Goal: Use online tool/utility: Utilize a website feature to perform a specific function

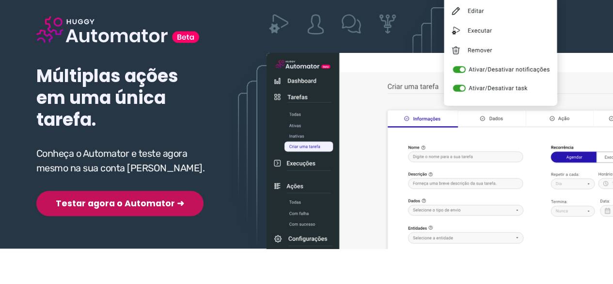
scroll to position [145, 0]
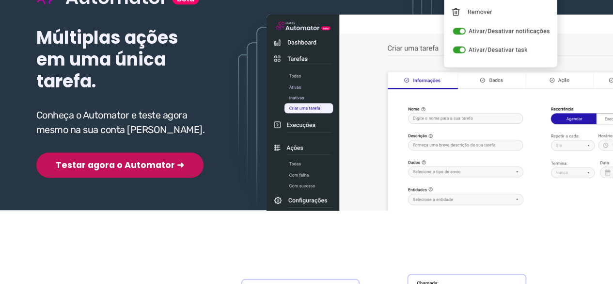
click at [117, 164] on button "Testar agora o Automator ➜" at bounding box center [119, 164] width 167 height 25
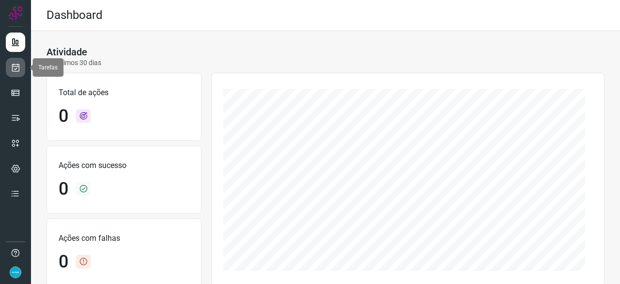
click at [16, 70] on icon at bounding box center [16, 68] width 10 height 10
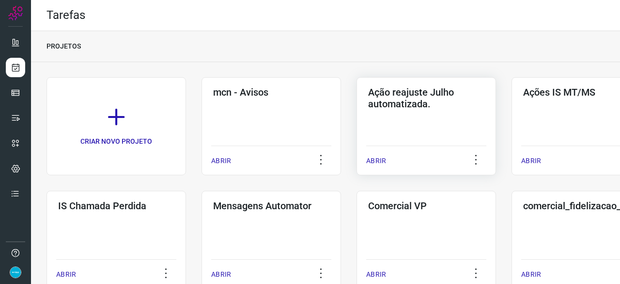
click at [374, 159] on p "ABRIR" at bounding box center [376, 161] width 20 height 10
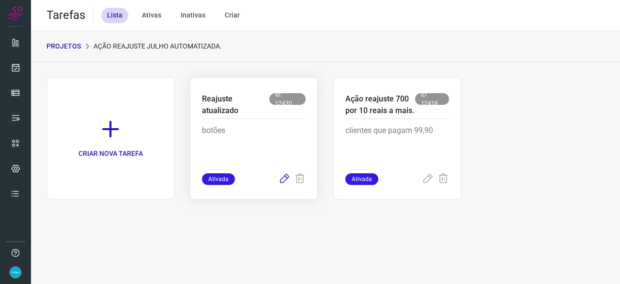
click at [280, 180] on icon at bounding box center [285, 179] width 12 height 12
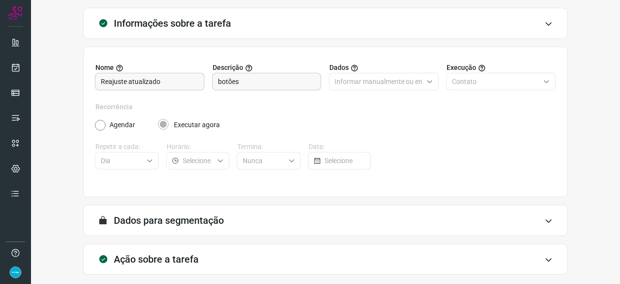
scroll to position [95, 0]
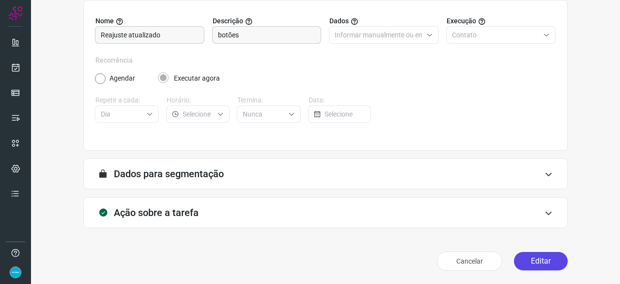
click at [531, 258] on button "Editar" at bounding box center [541, 261] width 54 height 18
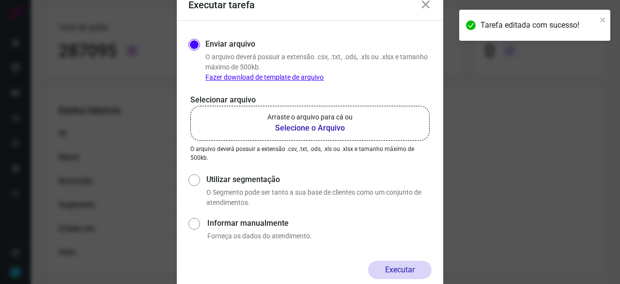
click at [318, 127] on b "Selecione o Arquivo" at bounding box center [310, 128] width 85 height 12
click at [0, 0] on input "Arraste o arquivo para cá ou Selecione o Arquivo" at bounding box center [0, 0] width 0 height 0
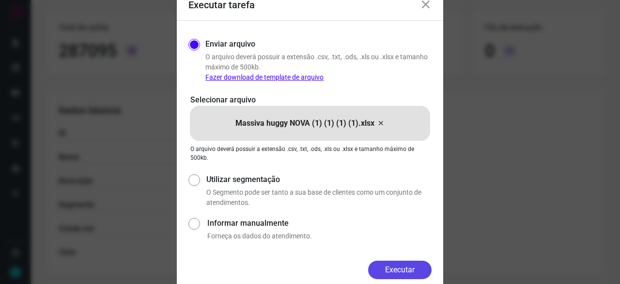
click at [394, 266] on button "Executar" at bounding box center [399, 269] width 63 height 18
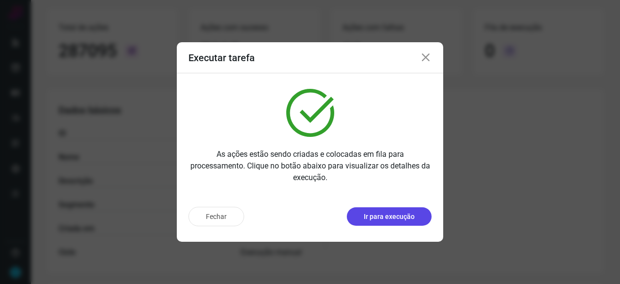
click at [395, 218] on p "Ir para execução" at bounding box center [389, 216] width 51 height 10
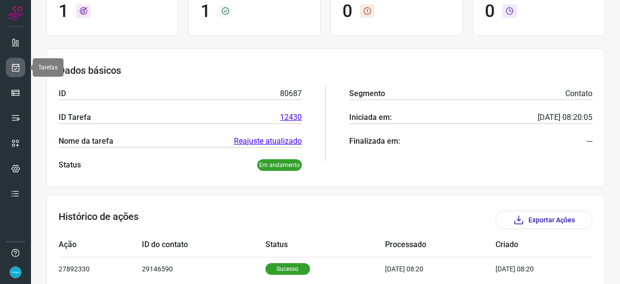
click at [15, 71] on icon at bounding box center [16, 68] width 10 height 10
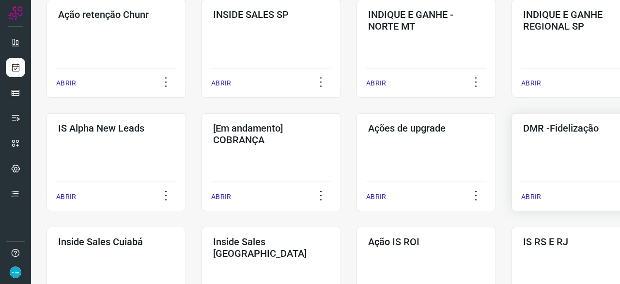
scroll to position [368, 0]
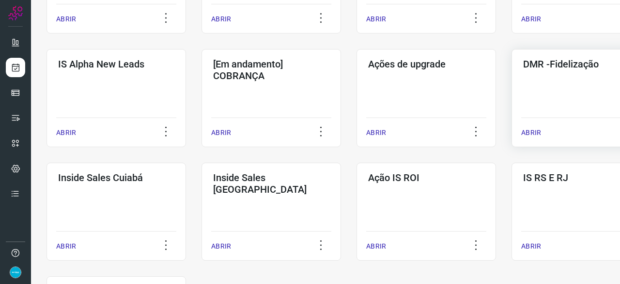
click at [533, 132] on p "ABRIR" at bounding box center [531, 132] width 20 height 10
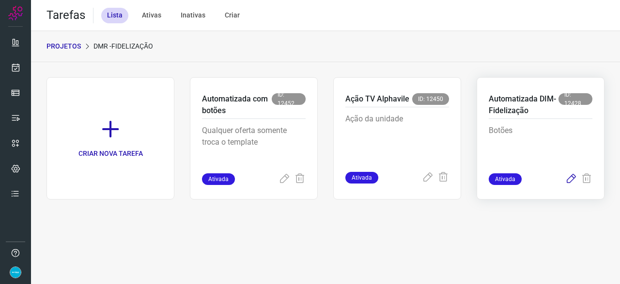
click at [573, 178] on icon at bounding box center [572, 179] width 12 height 12
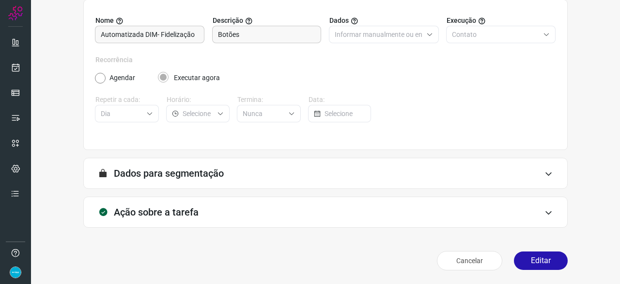
scroll to position [95, 0]
click at [540, 262] on button "Editar" at bounding box center [541, 261] width 54 height 18
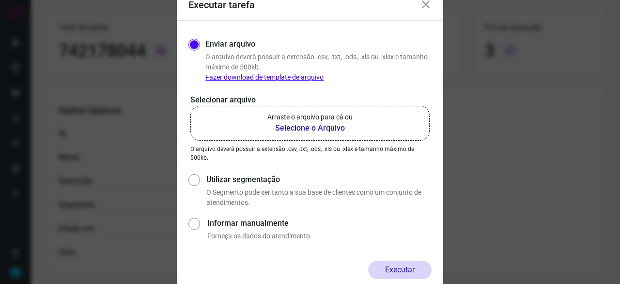
click at [311, 127] on b "Selecione o Arquivo" at bounding box center [310, 128] width 85 height 12
click at [0, 0] on input "Arraste o arquivo para cá ou Selecione o Arquivo" at bounding box center [0, 0] width 0 height 0
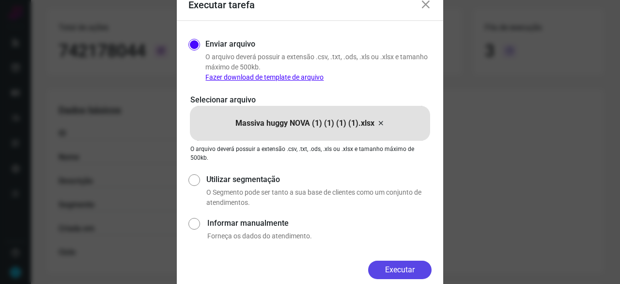
click at [399, 267] on button "Executar" at bounding box center [399, 269] width 63 height 18
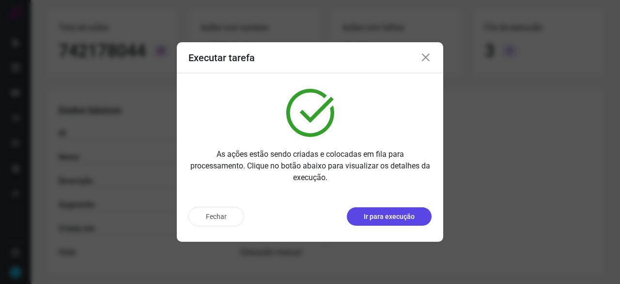
click at [394, 220] on p "Ir para execução" at bounding box center [389, 216] width 51 height 10
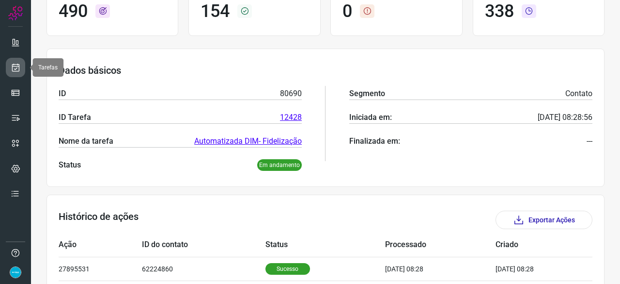
click at [18, 63] on icon at bounding box center [16, 68] width 10 height 10
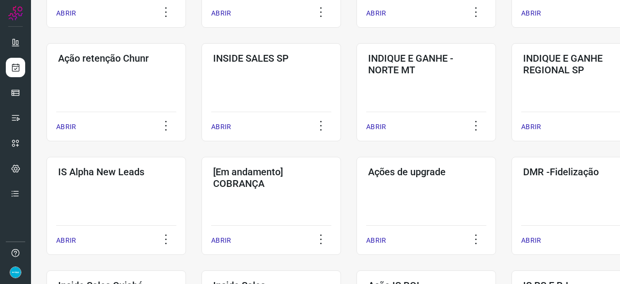
scroll to position [320, 0]
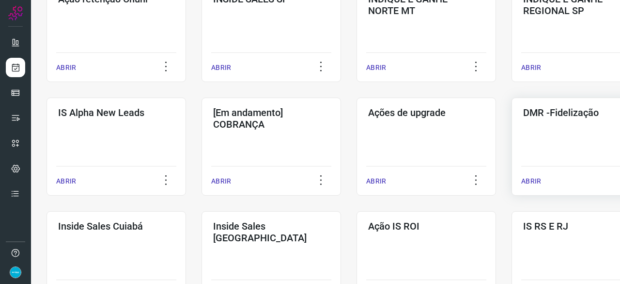
click at [536, 178] on p "ABRIR" at bounding box center [531, 181] width 20 height 10
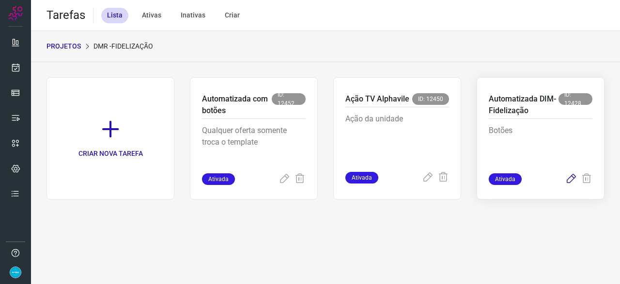
click at [572, 176] on icon at bounding box center [572, 179] width 12 height 12
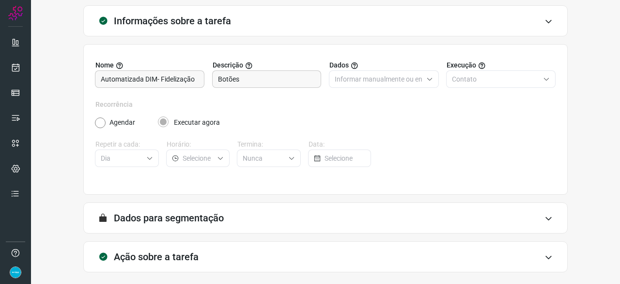
scroll to position [95, 0]
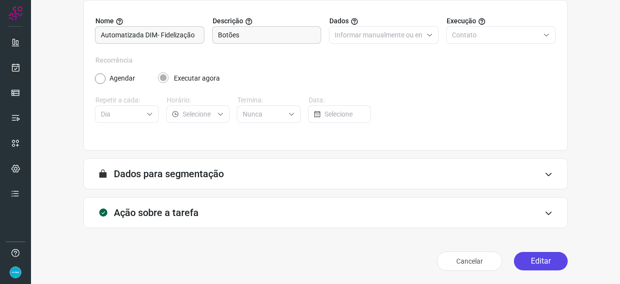
click at [526, 266] on button "Editar" at bounding box center [541, 261] width 54 height 18
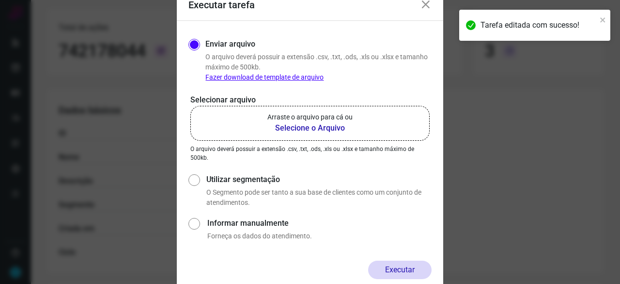
click at [290, 126] on b "Selecione o Arquivo" at bounding box center [310, 128] width 85 height 12
click at [0, 0] on input "Arraste o arquivo para cá ou Selecione o Arquivo" at bounding box center [0, 0] width 0 height 0
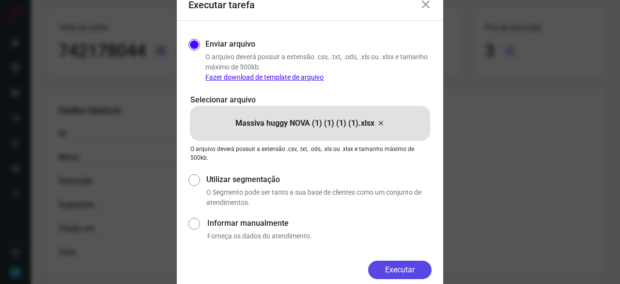
click at [403, 269] on button "Executar" at bounding box center [399, 269] width 63 height 18
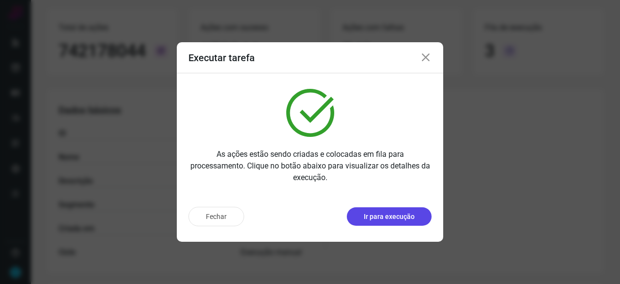
click at [410, 215] on p "Ir para execução" at bounding box center [389, 216] width 51 height 10
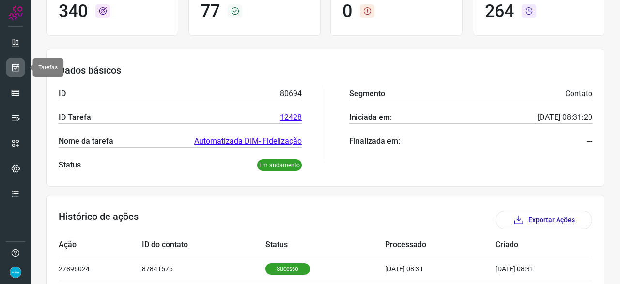
click at [11, 64] on icon at bounding box center [16, 68] width 10 height 10
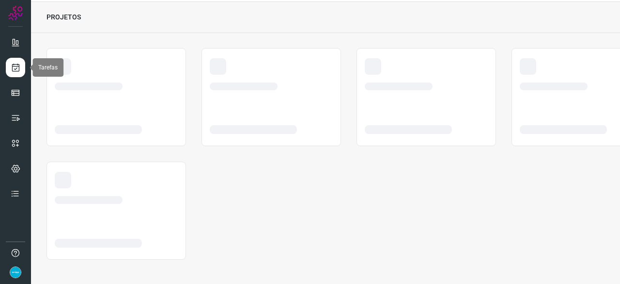
scroll to position [29, 0]
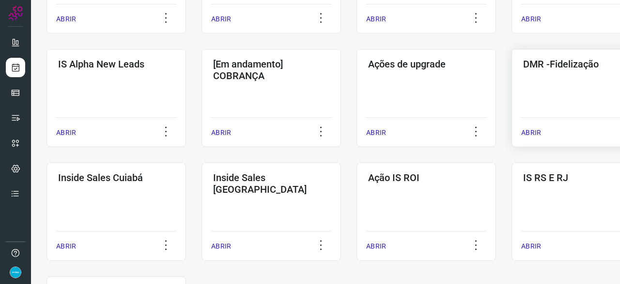
click at [531, 133] on p "ABRIR" at bounding box center [531, 132] width 20 height 10
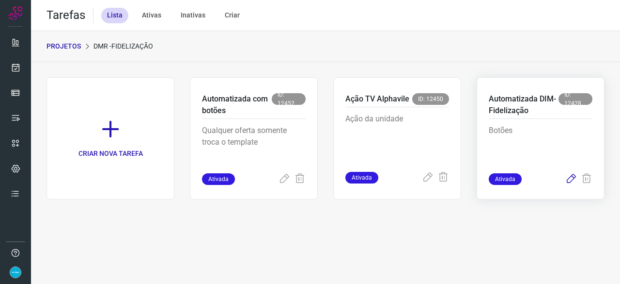
click at [571, 177] on icon at bounding box center [572, 179] width 12 height 12
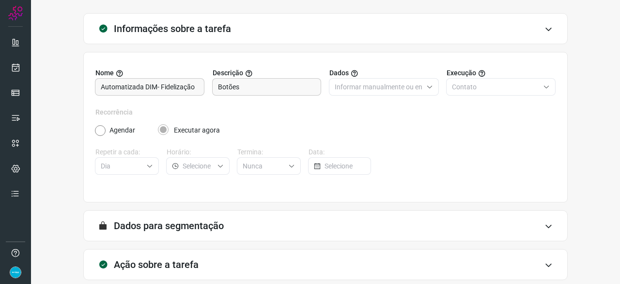
scroll to position [95, 0]
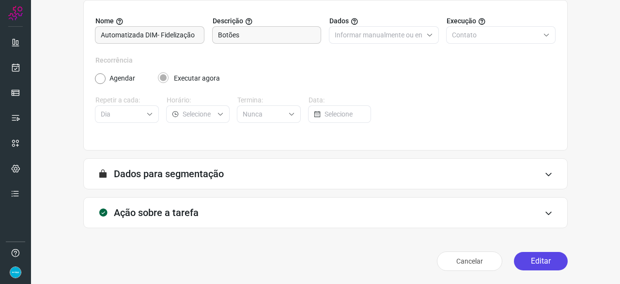
click at [532, 261] on button "Editar" at bounding box center [541, 261] width 54 height 18
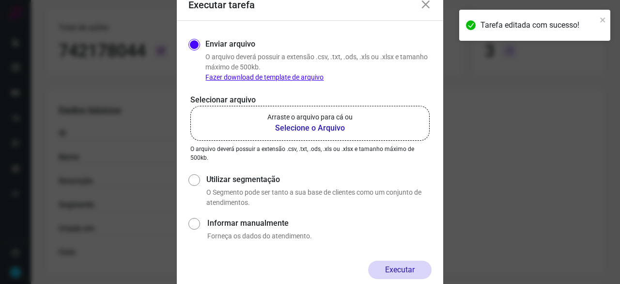
click at [302, 130] on b "Selecione o Arquivo" at bounding box center [310, 128] width 85 height 12
click at [0, 0] on input "Arraste o arquivo para cá ou Selecione o Arquivo" at bounding box center [0, 0] width 0 height 0
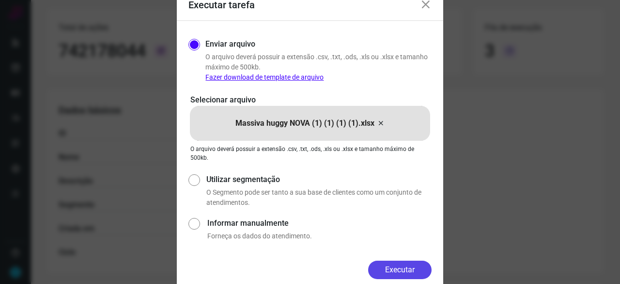
click at [409, 266] on button "Executar" at bounding box center [399, 269] width 63 height 18
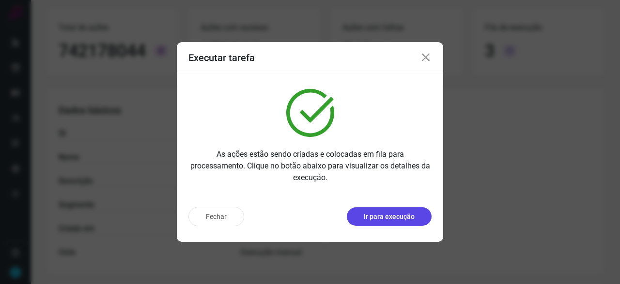
click at [400, 218] on p "Ir para execução" at bounding box center [389, 216] width 51 height 10
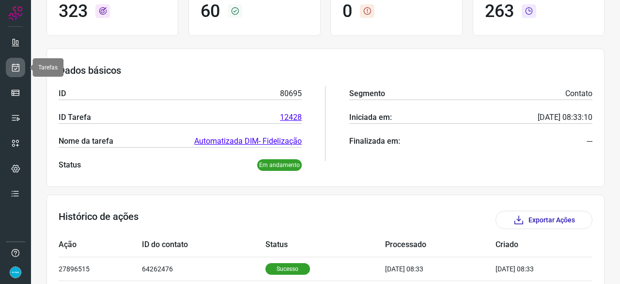
click at [14, 66] on icon at bounding box center [16, 68] width 10 height 10
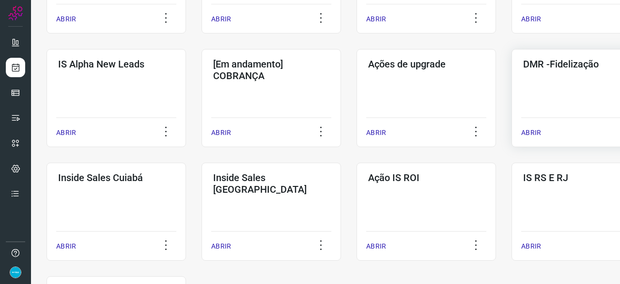
click at [535, 132] on p "ABRIR" at bounding box center [531, 132] width 20 height 10
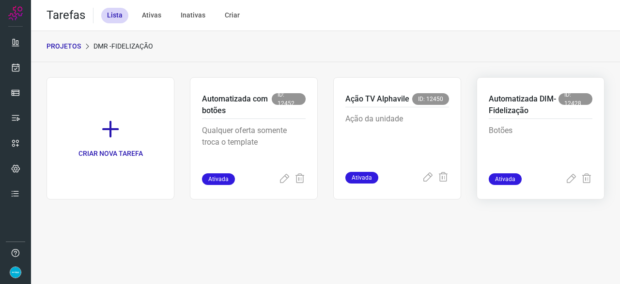
click at [504, 181] on span "Ativada" at bounding box center [505, 179] width 33 height 12
click at [573, 178] on icon at bounding box center [572, 179] width 12 height 12
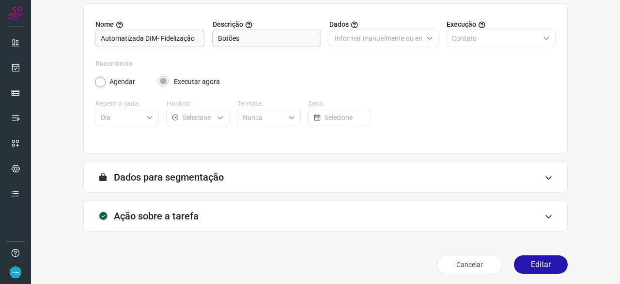
scroll to position [95, 0]
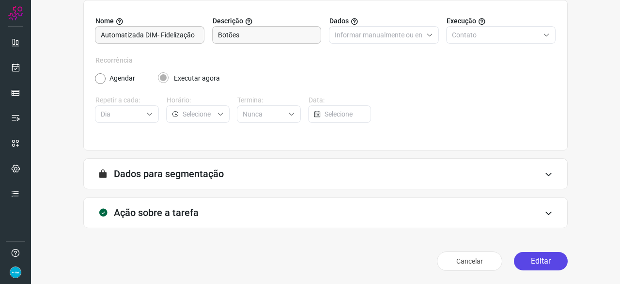
click at [539, 259] on button "Editar" at bounding box center [541, 261] width 54 height 18
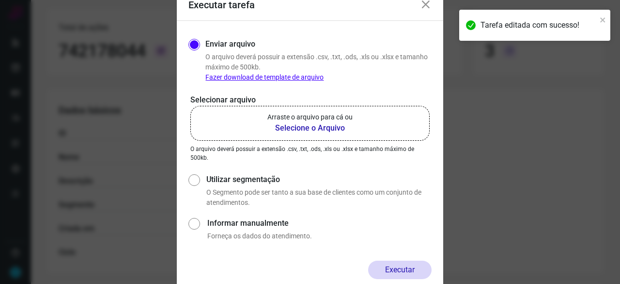
click at [312, 128] on b "Selecione o Arquivo" at bounding box center [310, 128] width 85 height 12
click at [0, 0] on input "Arraste o arquivo para cá ou Selecione o Arquivo" at bounding box center [0, 0] width 0 height 0
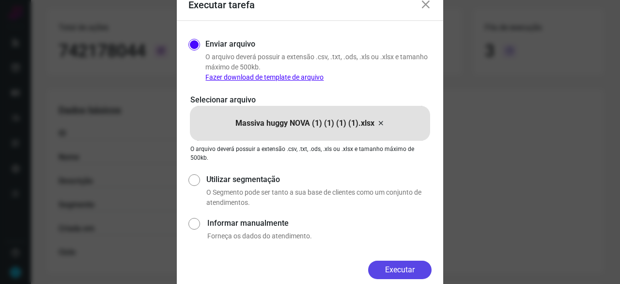
click at [410, 268] on button "Executar" at bounding box center [399, 269] width 63 height 18
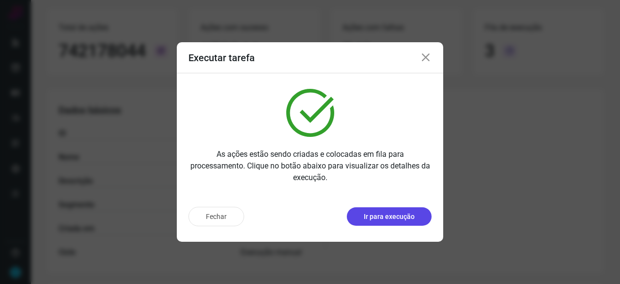
click at [401, 219] on p "Ir para execução" at bounding box center [389, 216] width 51 height 10
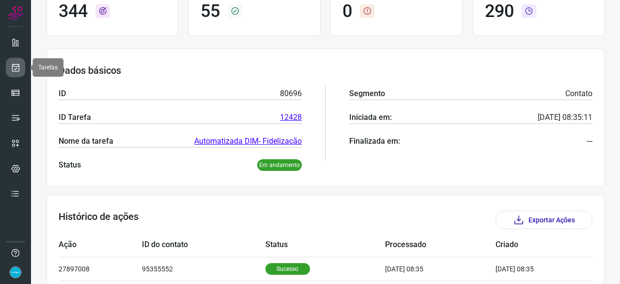
click at [23, 61] on link at bounding box center [15, 67] width 19 height 19
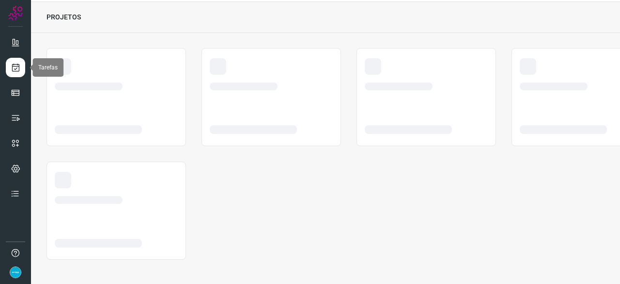
scroll to position [29, 0]
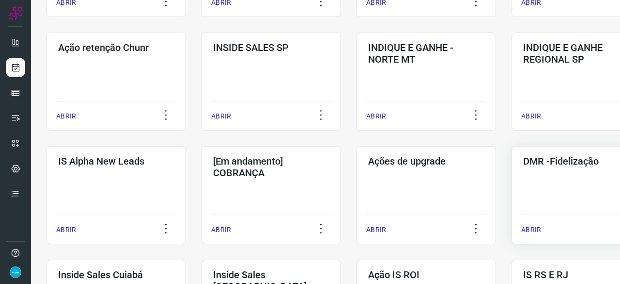
click at [536, 231] on p "ABRIR" at bounding box center [531, 229] width 20 height 10
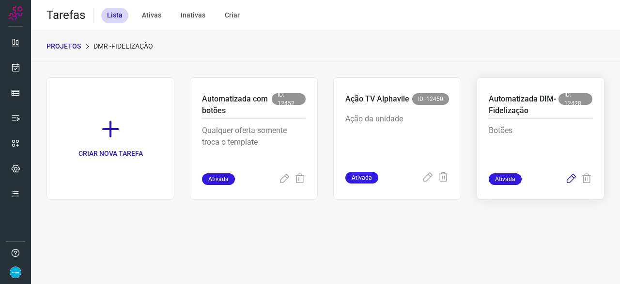
click at [573, 176] on icon at bounding box center [572, 179] width 12 height 12
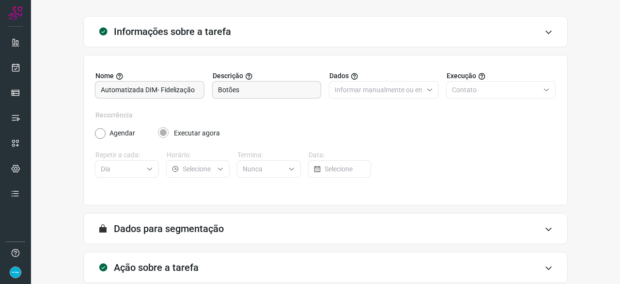
scroll to position [95, 0]
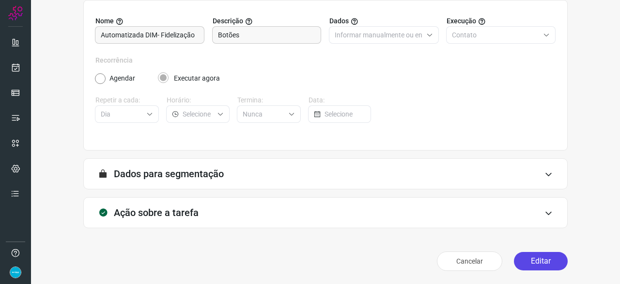
click at [539, 264] on button "Editar" at bounding box center [541, 261] width 54 height 18
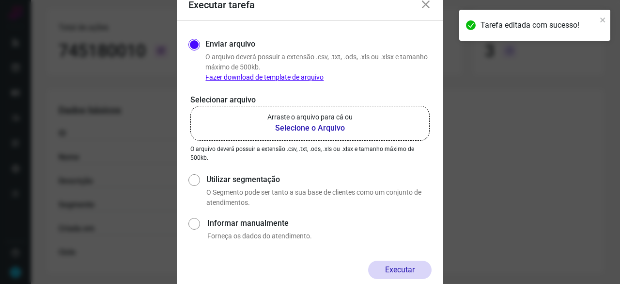
click at [295, 128] on b "Selecione o Arquivo" at bounding box center [310, 128] width 85 height 12
click at [0, 0] on input "Arraste o arquivo para cá ou Selecione o Arquivo" at bounding box center [0, 0] width 0 height 0
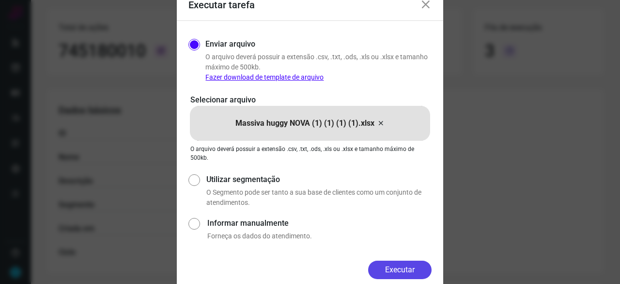
click at [420, 270] on button "Executar" at bounding box center [399, 269] width 63 height 18
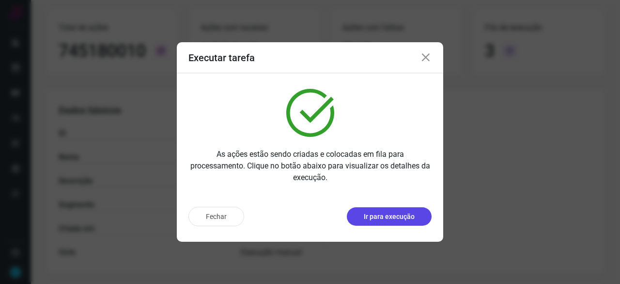
click at [392, 215] on p "Ir para execução" at bounding box center [389, 216] width 51 height 10
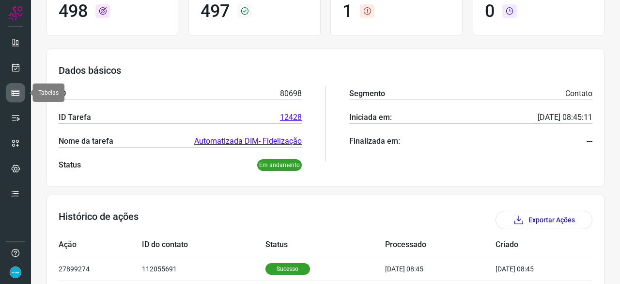
click at [17, 93] on icon at bounding box center [16, 93] width 10 height 10
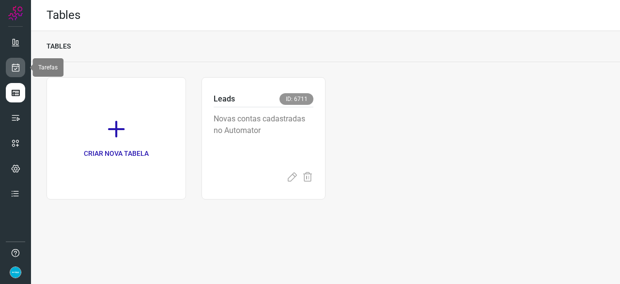
click at [17, 64] on icon at bounding box center [16, 68] width 10 height 10
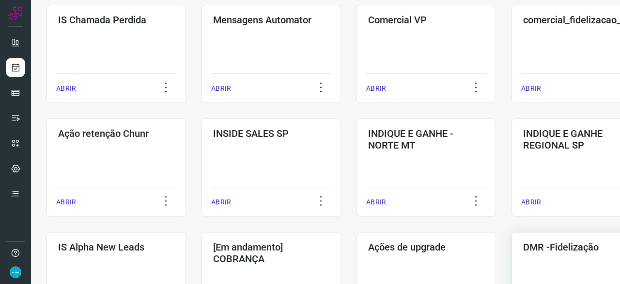
scroll to position [242, 0]
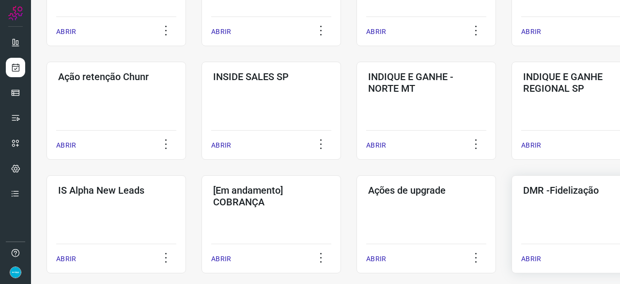
click at [532, 256] on p "ABRIR" at bounding box center [531, 258] width 20 height 10
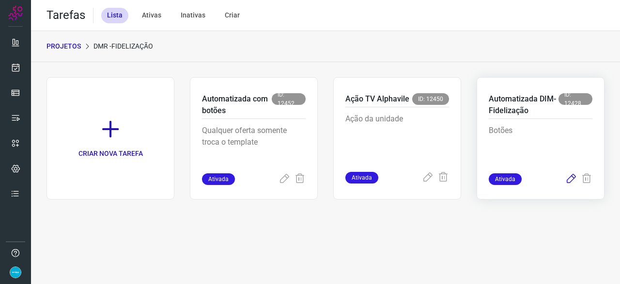
click at [570, 178] on icon at bounding box center [572, 179] width 12 height 12
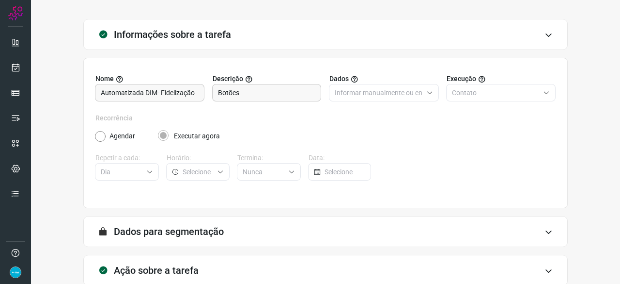
scroll to position [95, 0]
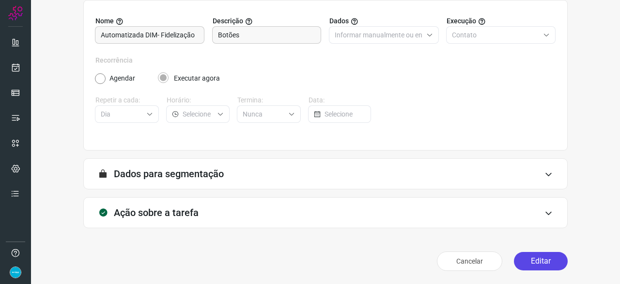
click at [529, 257] on button "Editar" at bounding box center [541, 261] width 54 height 18
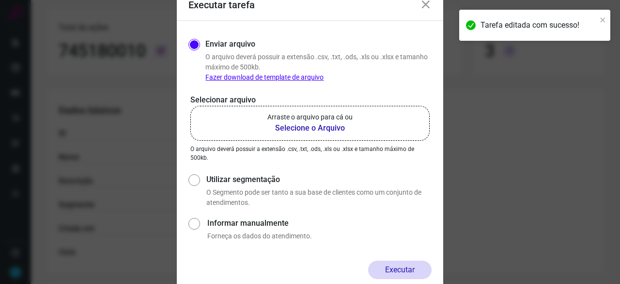
click at [315, 128] on b "Selecione o Arquivo" at bounding box center [310, 128] width 85 height 12
click at [0, 0] on input "Arraste o arquivo para cá ou Selecione o Arquivo" at bounding box center [0, 0] width 0 height 0
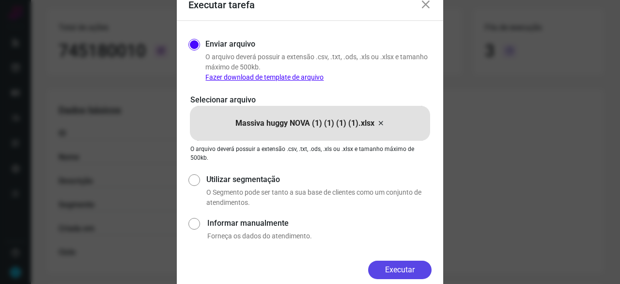
click at [390, 267] on button "Executar" at bounding box center [399, 269] width 63 height 18
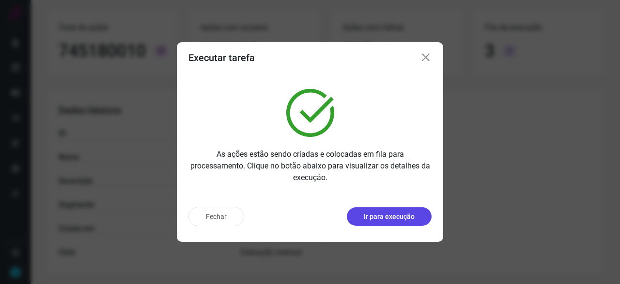
click at [407, 220] on p "Ir para execução" at bounding box center [389, 216] width 51 height 10
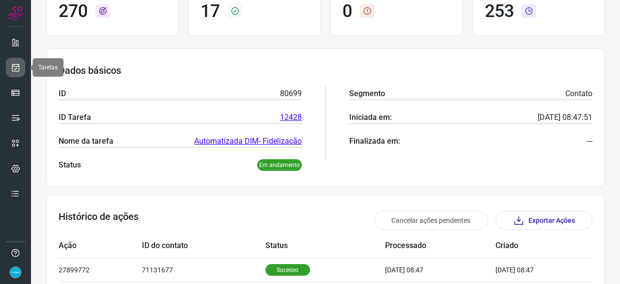
click at [16, 68] on icon at bounding box center [16, 68] width 10 height 10
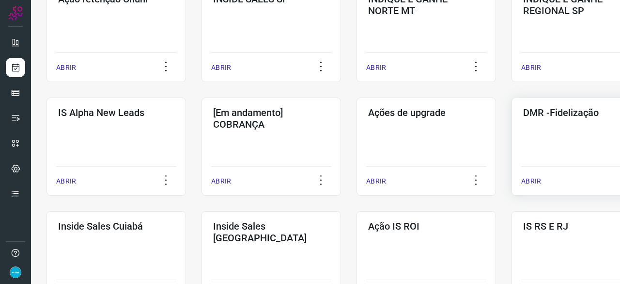
click at [524, 178] on p "ABRIR" at bounding box center [531, 181] width 20 height 10
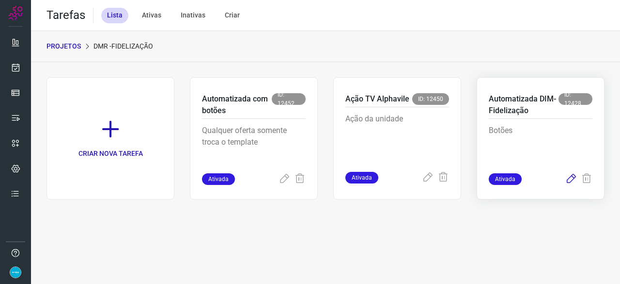
click at [571, 178] on icon at bounding box center [572, 179] width 12 height 12
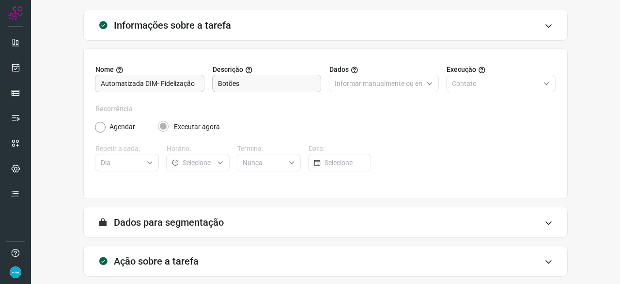
scroll to position [95, 0]
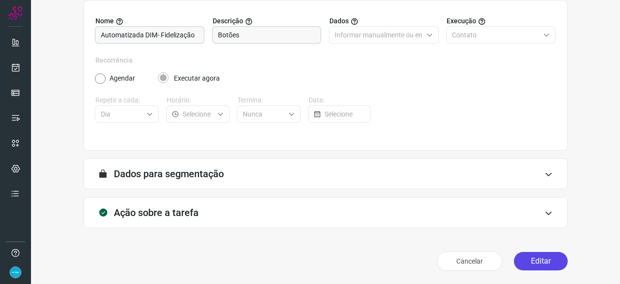
click at [534, 263] on button "Editar" at bounding box center [541, 261] width 54 height 18
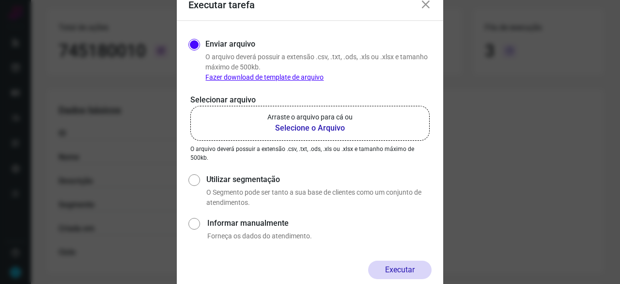
click at [313, 128] on b "Selecione o Arquivo" at bounding box center [310, 128] width 85 height 12
click at [0, 0] on input "Arraste o arquivo para cá ou Selecione o Arquivo" at bounding box center [0, 0] width 0 height 0
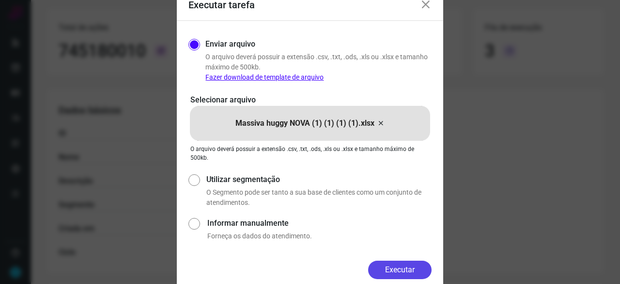
click at [422, 272] on button "Executar" at bounding box center [399, 269] width 63 height 18
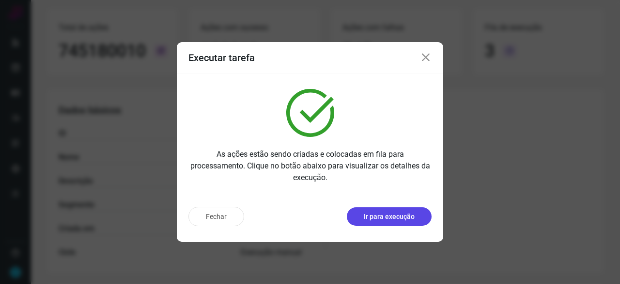
click at [373, 218] on p "Ir para execução" at bounding box center [389, 216] width 51 height 10
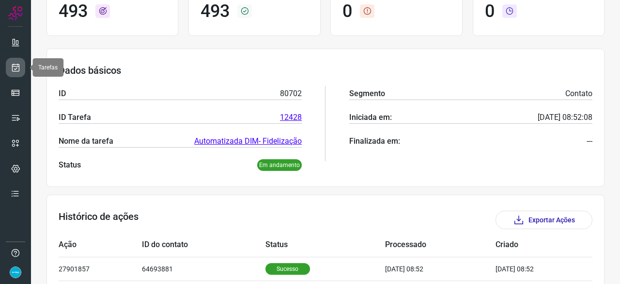
click at [18, 64] on icon at bounding box center [16, 68] width 10 height 10
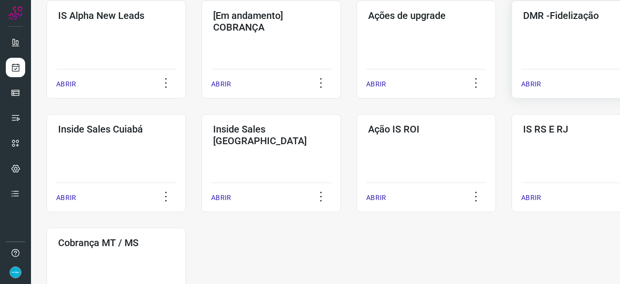
click at [529, 84] on p "ABRIR" at bounding box center [531, 84] width 20 height 10
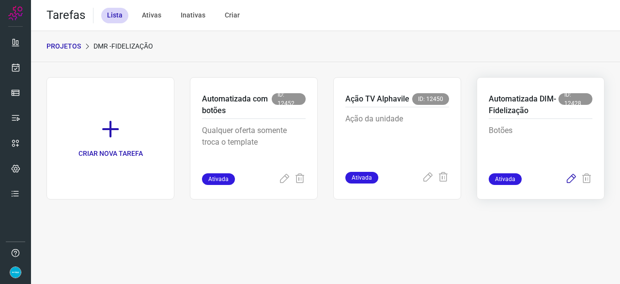
click at [570, 178] on icon at bounding box center [572, 179] width 12 height 12
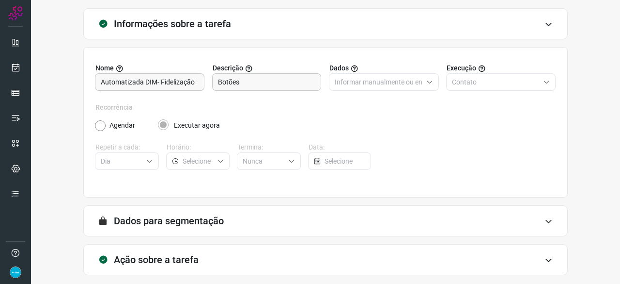
scroll to position [95, 0]
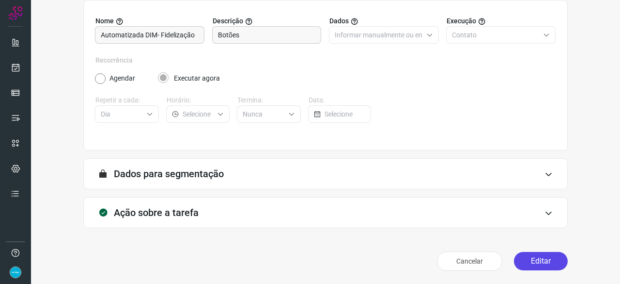
click at [547, 265] on button "Editar" at bounding box center [541, 261] width 54 height 18
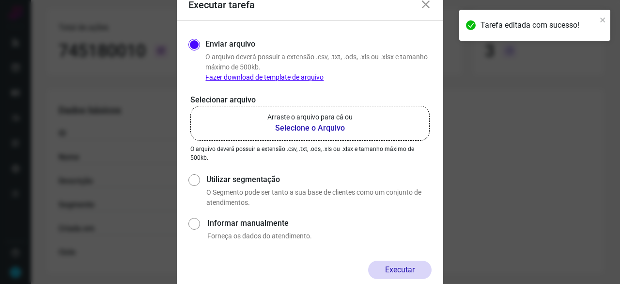
click at [304, 125] on b "Selecione o Arquivo" at bounding box center [310, 128] width 85 height 12
click at [0, 0] on input "Arraste o arquivo para cá ou Selecione o Arquivo" at bounding box center [0, 0] width 0 height 0
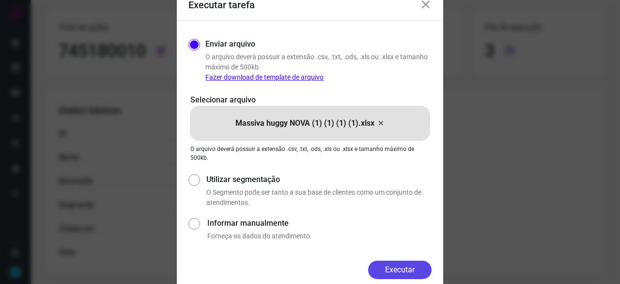
click at [389, 266] on button "Executar" at bounding box center [399, 269] width 63 height 18
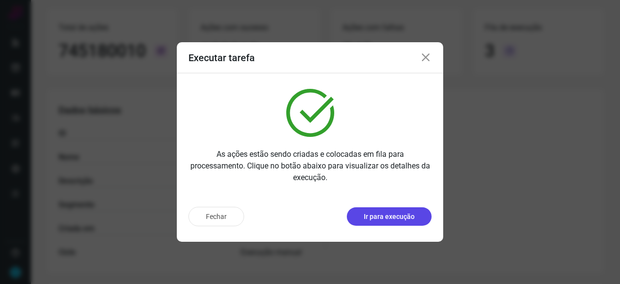
click at [408, 222] on button "Ir para execução" at bounding box center [389, 216] width 85 height 18
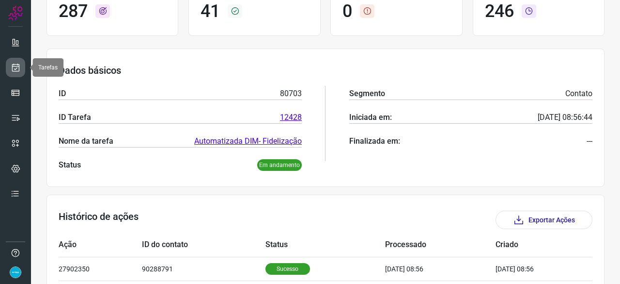
click at [19, 67] on icon at bounding box center [16, 68] width 10 height 10
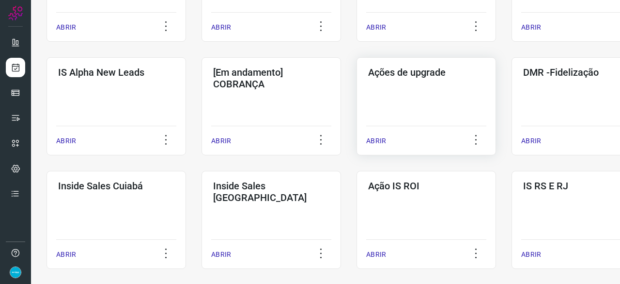
scroll to position [368, 0]
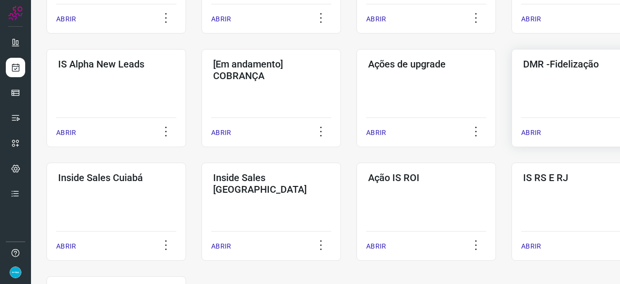
click at [537, 130] on p "ABRIR" at bounding box center [531, 132] width 20 height 10
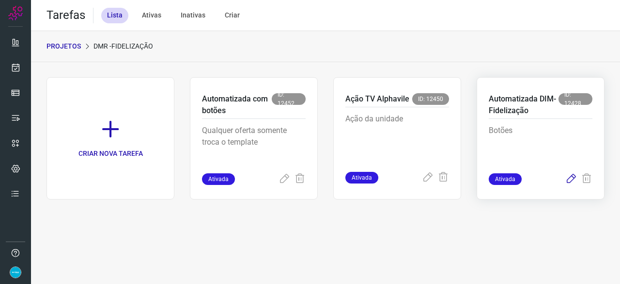
click at [571, 179] on icon at bounding box center [572, 179] width 12 height 12
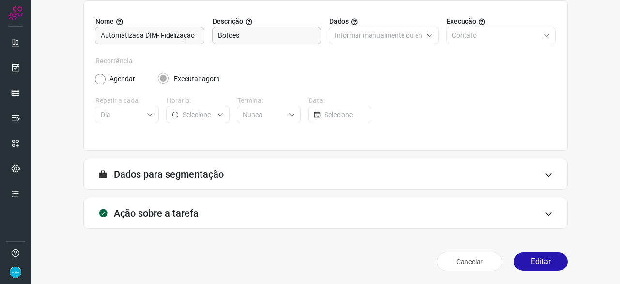
scroll to position [95, 0]
click at [529, 257] on button "Editar" at bounding box center [541, 261] width 54 height 18
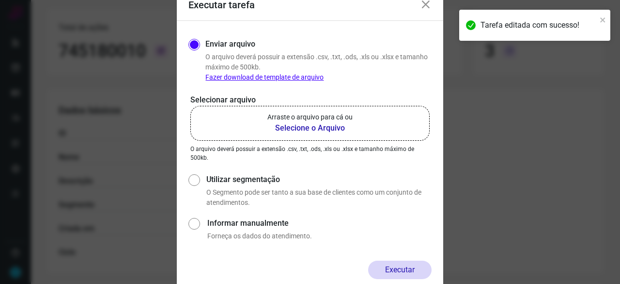
click at [296, 126] on b "Selecione o Arquivo" at bounding box center [310, 128] width 85 height 12
click at [0, 0] on input "Arraste o arquivo para cá ou Selecione o Arquivo" at bounding box center [0, 0] width 0 height 0
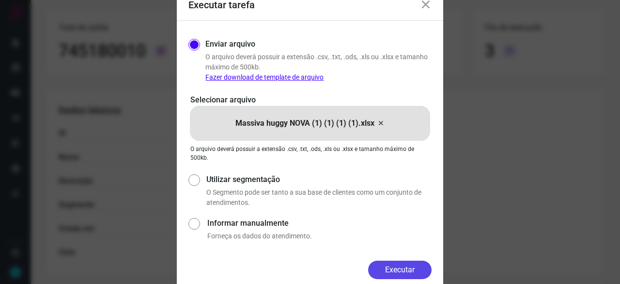
click at [404, 265] on button "Executar" at bounding box center [399, 269] width 63 height 18
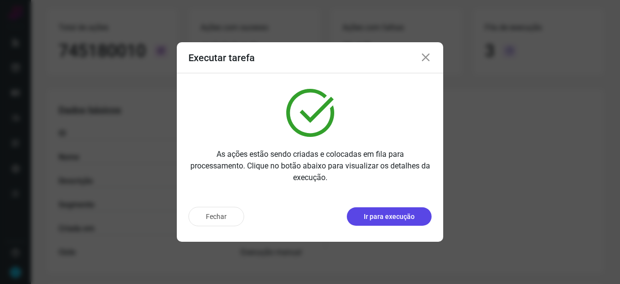
click at [404, 215] on p "Ir para execução" at bounding box center [389, 216] width 51 height 10
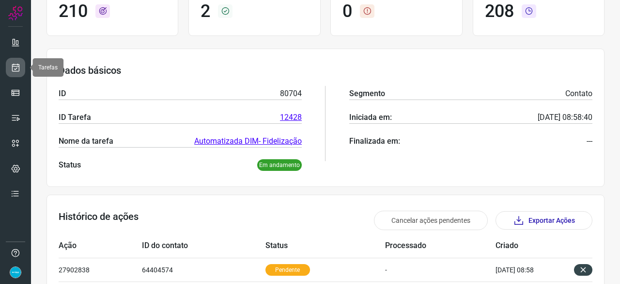
click at [14, 65] on icon at bounding box center [16, 68] width 10 height 10
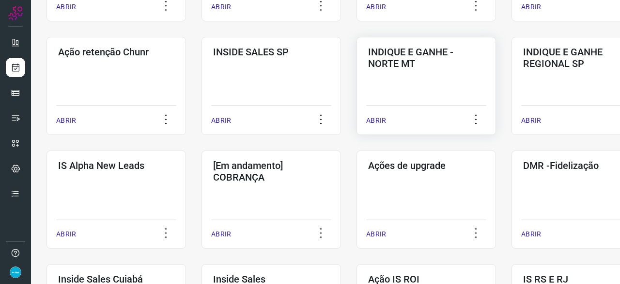
scroll to position [271, 0]
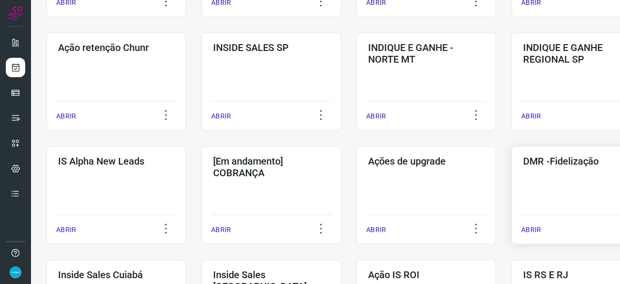
click at [527, 226] on p "ABRIR" at bounding box center [531, 229] width 20 height 10
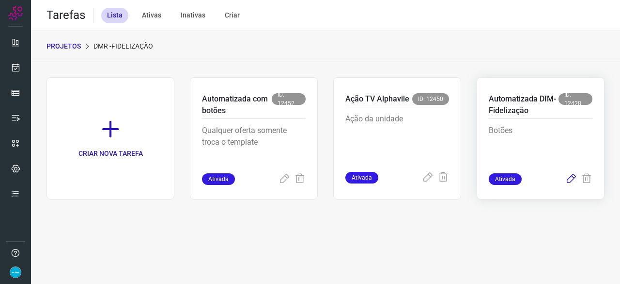
click at [574, 174] on icon at bounding box center [572, 179] width 12 height 12
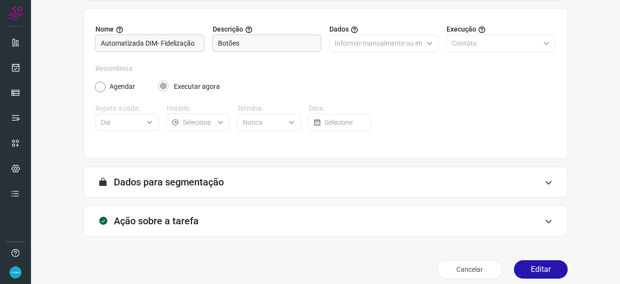
scroll to position [95, 0]
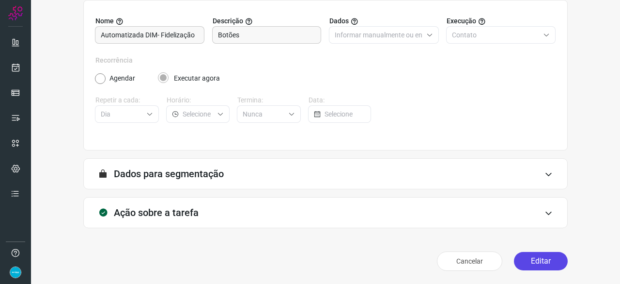
click at [524, 257] on button "Editar" at bounding box center [541, 261] width 54 height 18
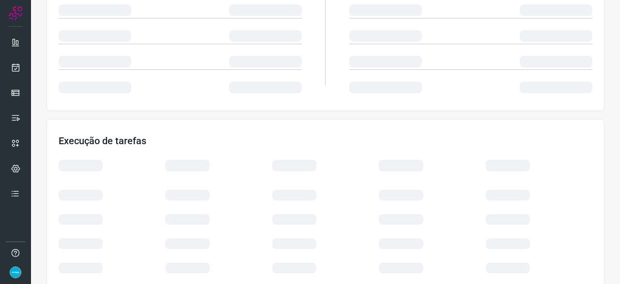
scroll to position [232, 0]
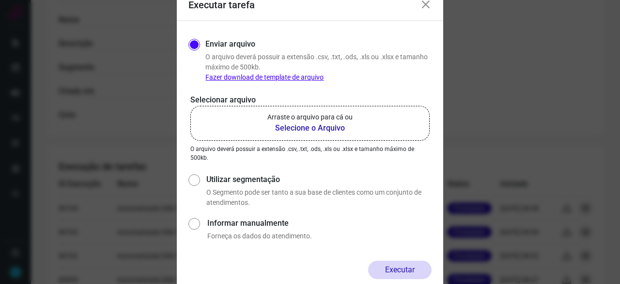
click at [327, 129] on b "Selecione o Arquivo" at bounding box center [310, 128] width 85 height 12
click at [0, 0] on input "Arraste o arquivo para cá ou Selecione o Arquivo" at bounding box center [0, 0] width 0 height 0
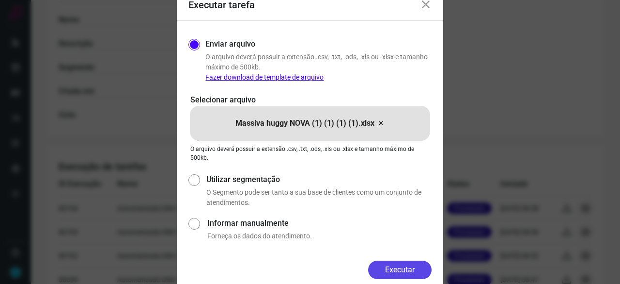
click at [404, 266] on button "Executar" at bounding box center [399, 269] width 63 height 18
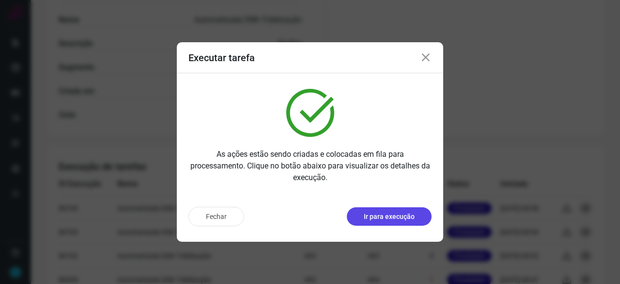
click at [392, 214] on p "Ir para execução" at bounding box center [389, 216] width 51 height 10
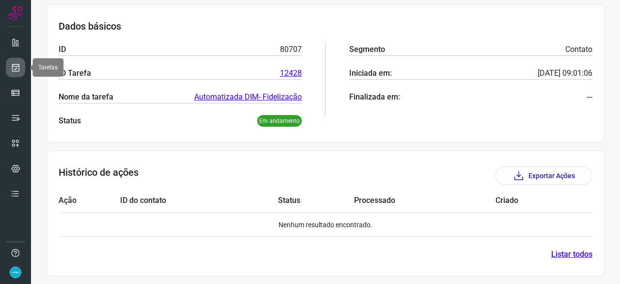
click at [14, 64] on icon at bounding box center [16, 68] width 10 height 10
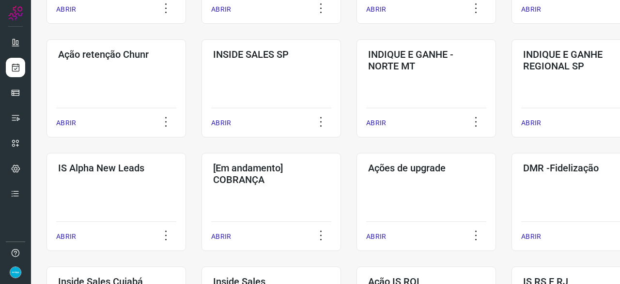
scroll to position [320, 0]
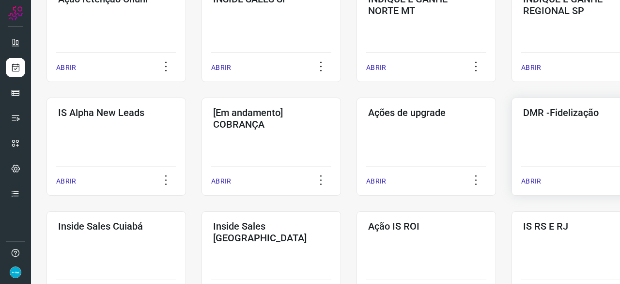
click at [536, 179] on p "ABRIR" at bounding box center [531, 181] width 20 height 10
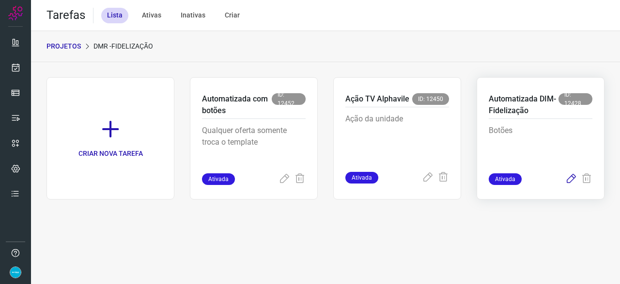
click at [570, 177] on icon at bounding box center [572, 179] width 12 height 12
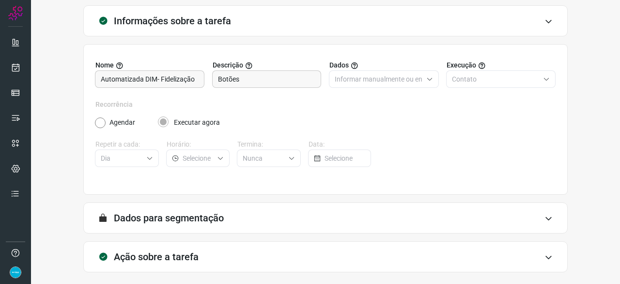
scroll to position [95, 0]
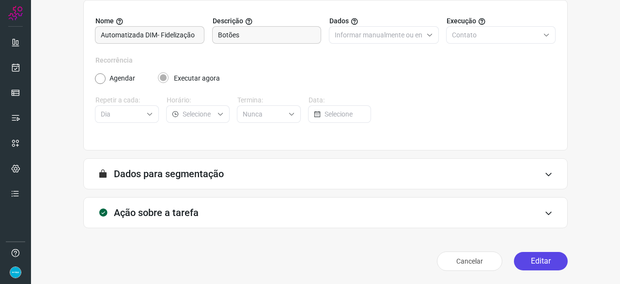
click at [534, 261] on button "Editar" at bounding box center [541, 261] width 54 height 18
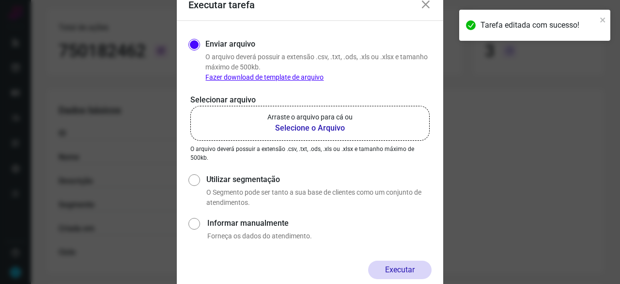
click at [320, 127] on b "Selecione o Arquivo" at bounding box center [310, 128] width 85 height 12
click at [0, 0] on input "Arraste o arquivo para cá ou Selecione o Arquivo" at bounding box center [0, 0] width 0 height 0
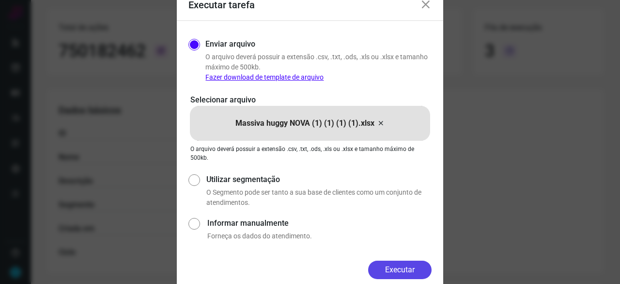
click at [426, 268] on button "Executar" at bounding box center [399, 269] width 63 height 18
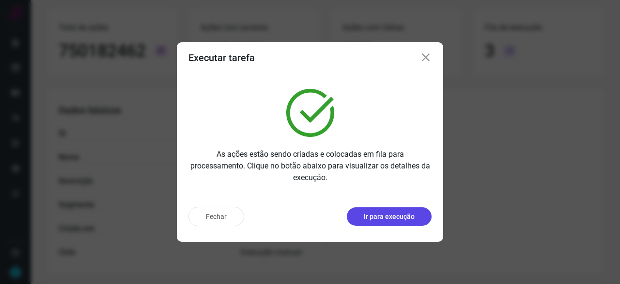
click at [377, 217] on p "Ir para execução" at bounding box center [389, 216] width 51 height 10
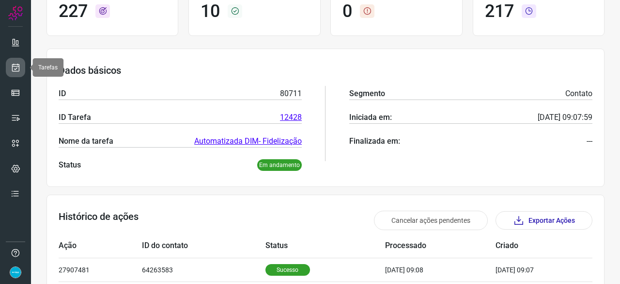
click at [11, 63] on icon at bounding box center [16, 68] width 10 height 10
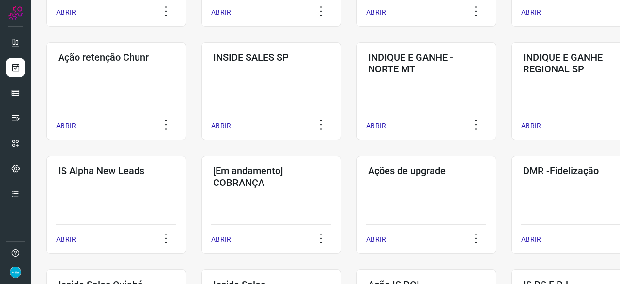
scroll to position [271, 0]
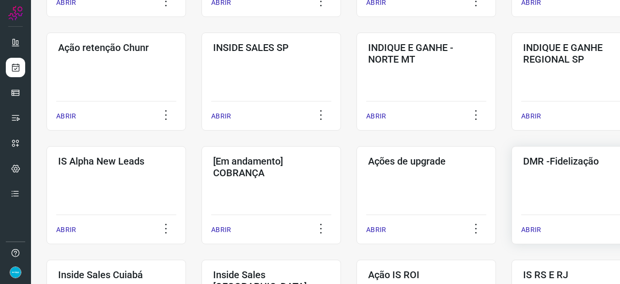
click at [526, 228] on p "ABRIR" at bounding box center [531, 229] width 20 height 10
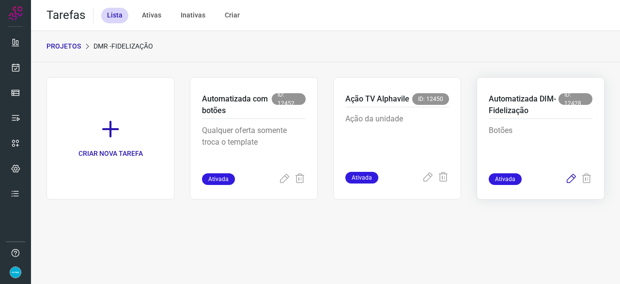
click at [574, 177] on icon at bounding box center [572, 179] width 12 height 12
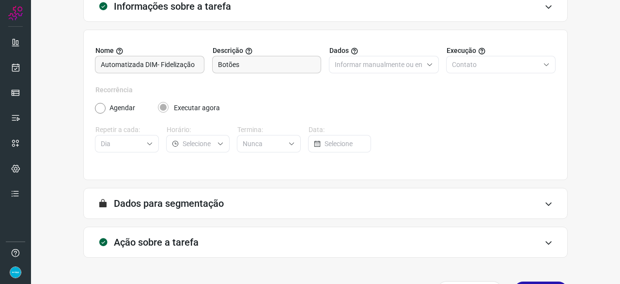
scroll to position [95, 0]
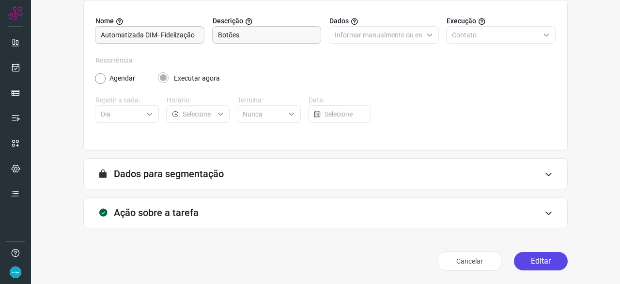
click at [536, 259] on button "Editar" at bounding box center [541, 261] width 54 height 18
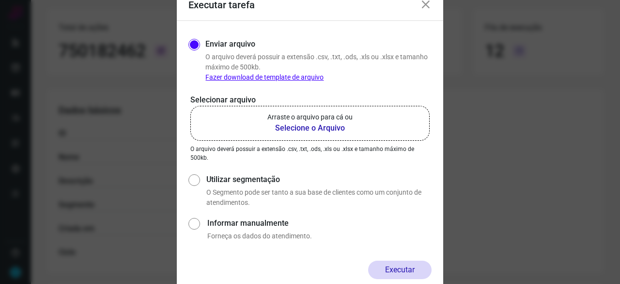
click at [299, 127] on b "Selecione o Arquivo" at bounding box center [310, 128] width 85 height 12
click at [0, 0] on input "Arraste o arquivo para cá ou Selecione o Arquivo" at bounding box center [0, 0] width 0 height 0
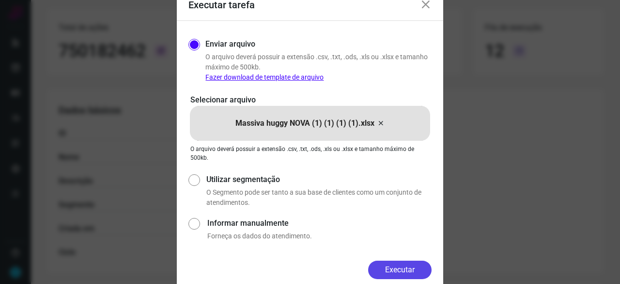
click at [396, 267] on button "Executar" at bounding box center [399, 269] width 63 height 18
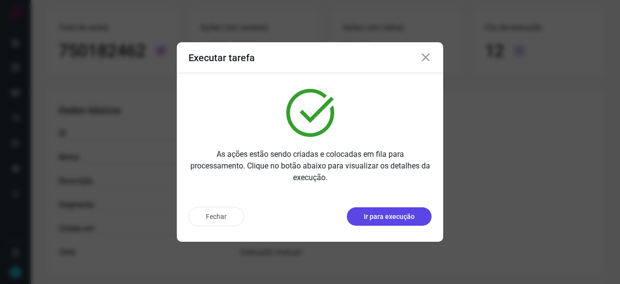
click at [390, 221] on p "Ir para execução" at bounding box center [389, 216] width 51 height 10
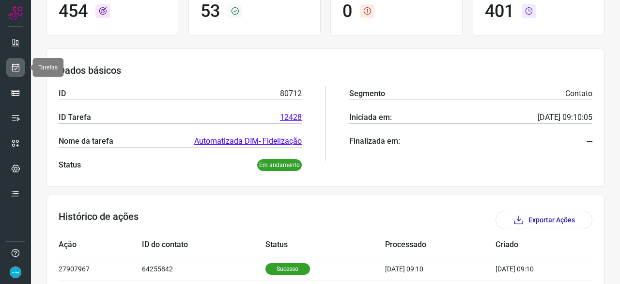
click at [17, 66] on icon at bounding box center [16, 68] width 10 height 10
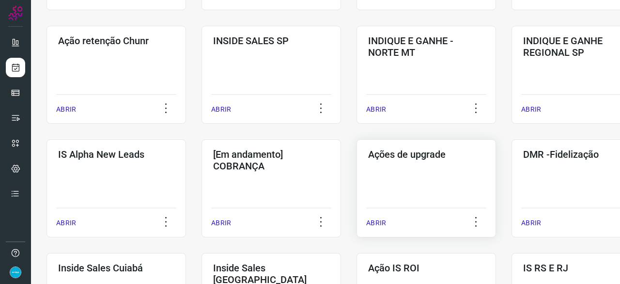
scroll to position [320, 0]
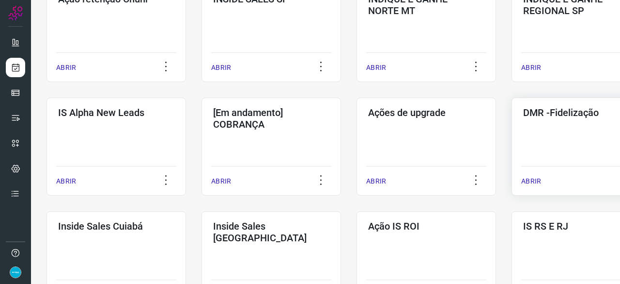
click at [526, 182] on p "ABRIR" at bounding box center [531, 181] width 20 height 10
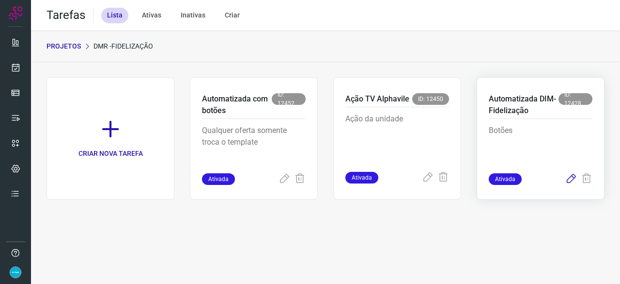
click at [573, 177] on icon at bounding box center [572, 179] width 12 height 12
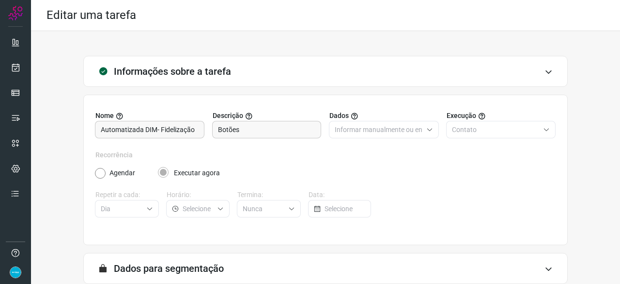
scroll to position [95, 0]
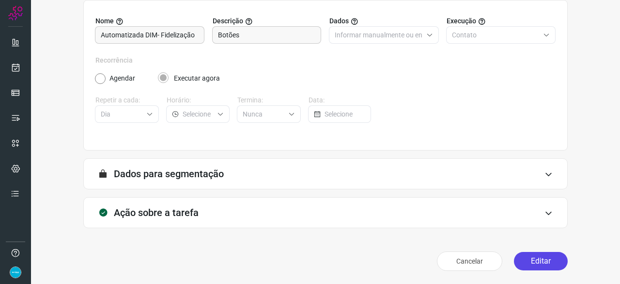
click at [536, 259] on button "Editar" at bounding box center [541, 261] width 54 height 18
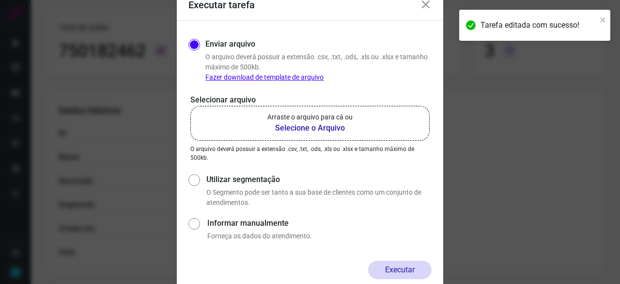
click at [301, 127] on b "Selecione o Arquivo" at bounding box center [310, 128] width 85 height 12
click at [0, 0] on input "Arraste o arquivo para cá ou Selecione o Arquivo" at bounding box center [0, 0] width 0 height 0
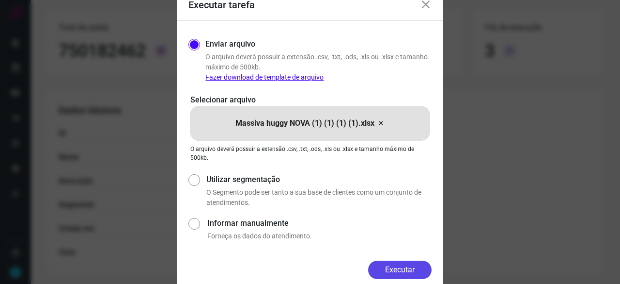
click at [395, 266] on button "Executar" at bounding box center [399, 269] width 63 height 18
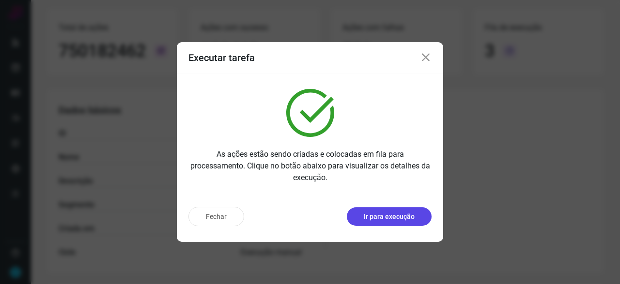
click at [393, 217] on p "Ir para execução" at bounding box center [389, 216] width 51 height 10
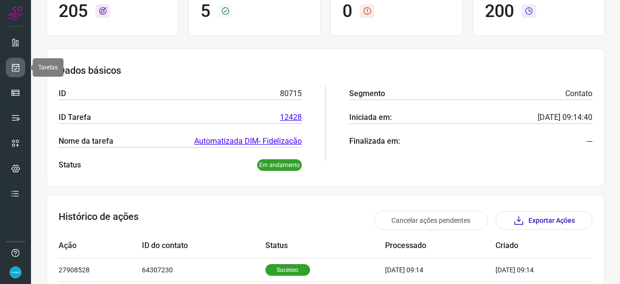
click at [14, 65] on icon at bounding box center [16, 68] width 10 height 10
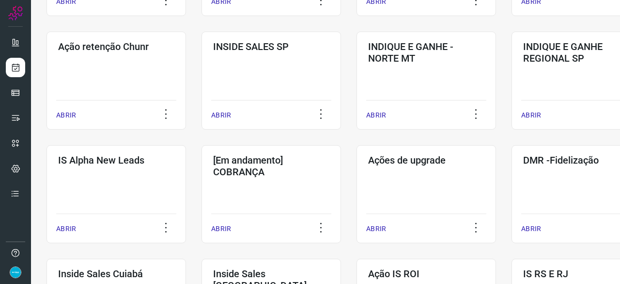
scroll to position [320, 0]
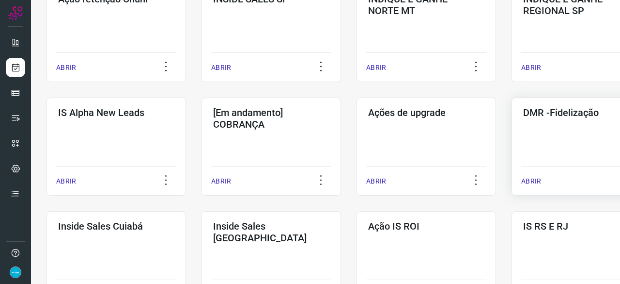
click at [539, 182] on p "ABRIR" at bounding box center [531, 181] width 20 height 10
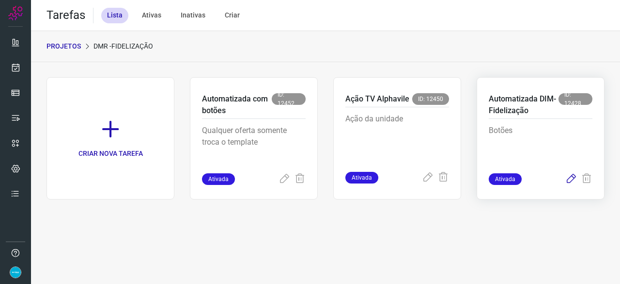
click at [572, 179] on icon at bounding box center [572, 179] width 12 height 12
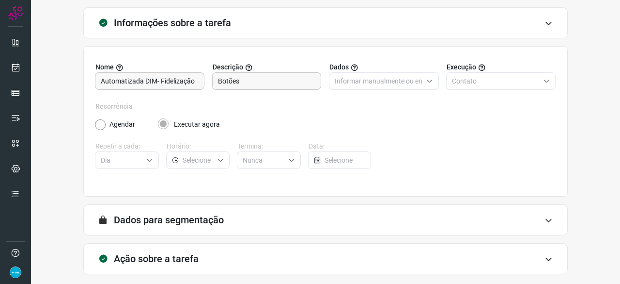
scroll to position [95, 0]
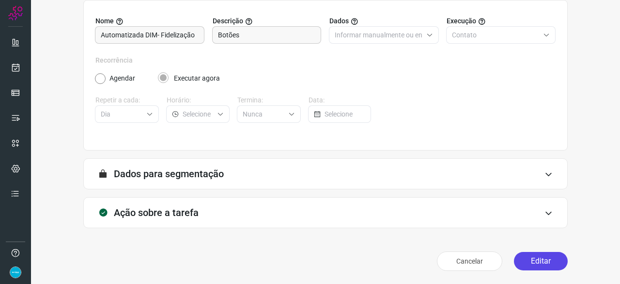
click at [528, 260] on button "Editar" at bounding box center [541, 261] width 54 height 18
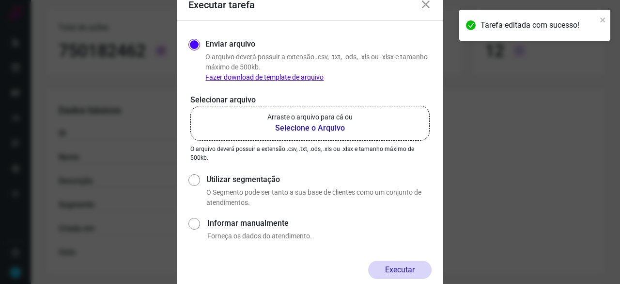
click at [316, 127] on b "Selecione o Arquivo" at bounding box center [310, 128] width 85 height 12
click at [0, 0] on input "Arraste o arquivo para cá ou Selecione o Arquivo" at bounding box center [0, 0] width 0 height 0
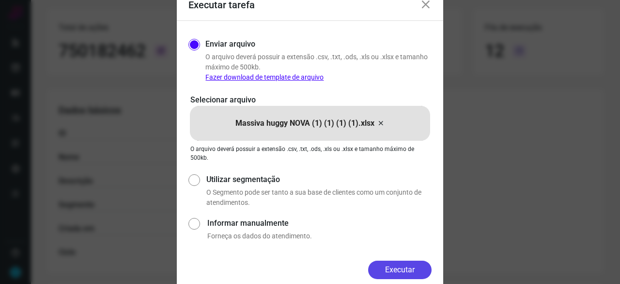
click at [414, 271] on button "Executar" at bounding box center [399, 269] width 63 height 18
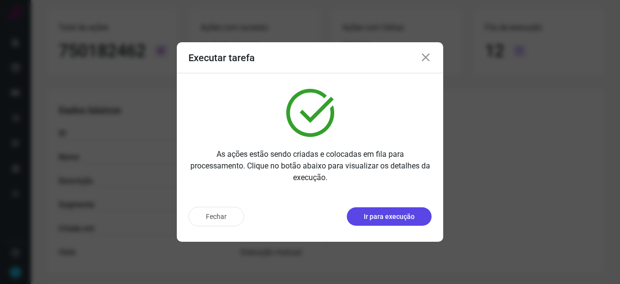
click at [388, 217] on p "Ir para execução" at bounding box center [389, 216] width 51 height 10
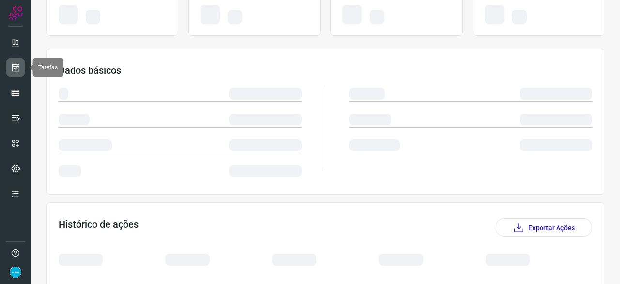
click at [19, 66] on icon at bounding box center [16, 68] width 10 height 10
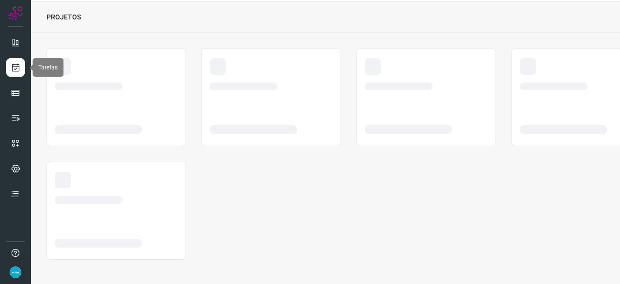
scroll to position [29, 0]
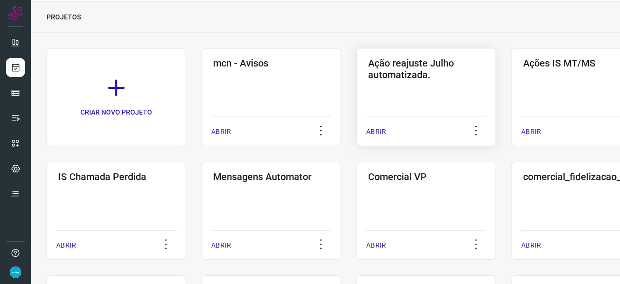
click at [379, 127] on p "ABRIR" at bounding box center [376, 131] width 20 height 10
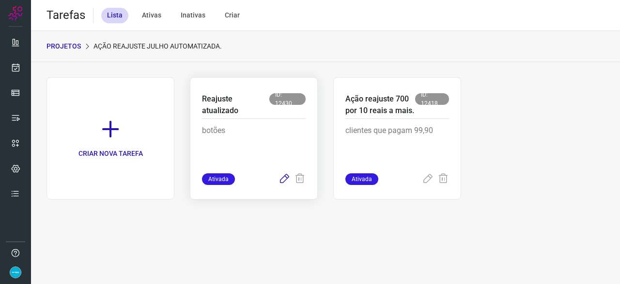
click at [284, 178] on icon at bounding box center [285, 179] width 12 height 12
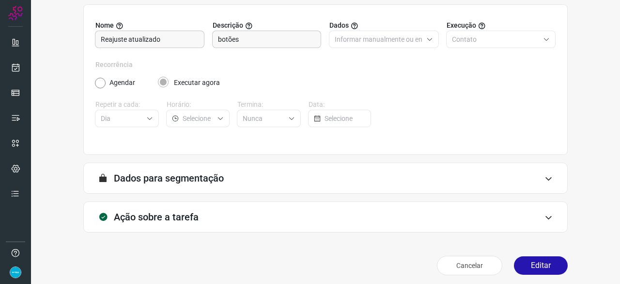
scroll to position [95, 0]
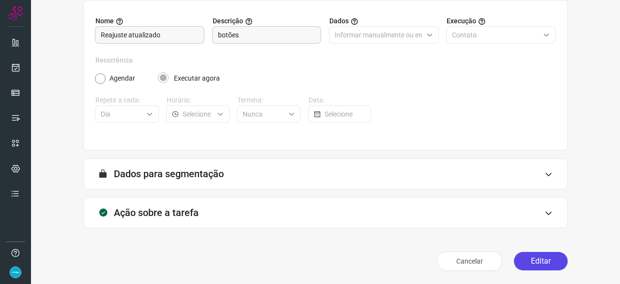
click at [522, 259] on button "Editar" at bounding box center [541, 261] width 54 height 18
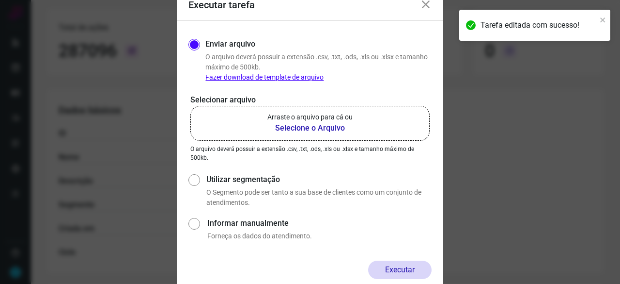
click at [279, 127] on b "Selecione o Arquivo" at bounding box center [310, 128] width 85 height 12
click at [0, 0] on input "Arraste o arquivo para cá ou Selecione o Arquivo" at bounding box center [0, 0] width 0 height 0
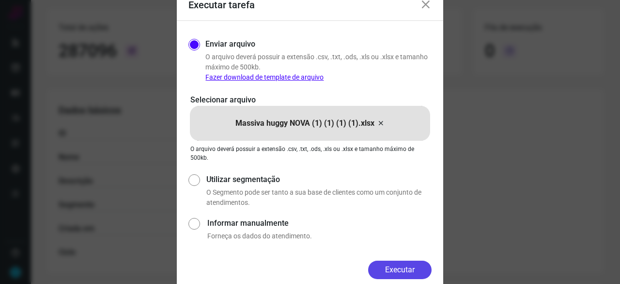
click at [394, 264] on button "Executar" at bounding box center [399, 269] width 63 height 18
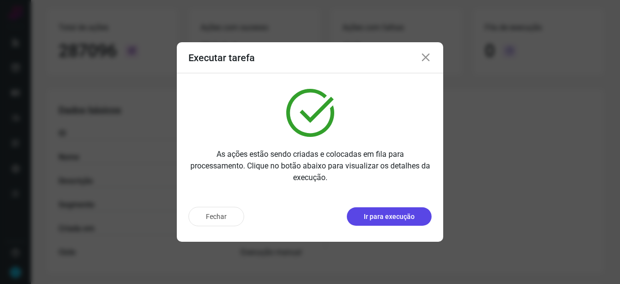
click at [394, 217] on p "Ir para execução" at bounding box center [389, 216] width 51 height 10
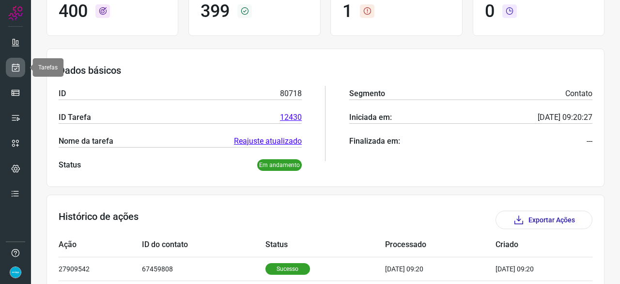
click at [17, 65] on icon at bounding box center [16, 68] width 10 height 10
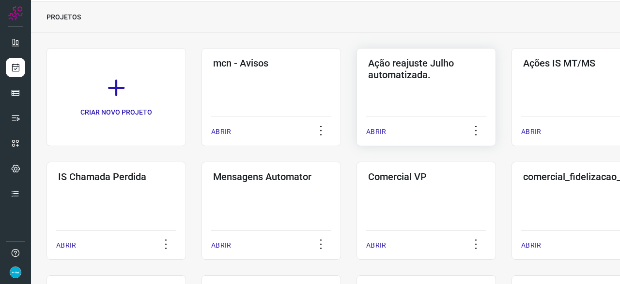
click at [376, 129] on p "ABRIR" at bounding box center [376, 131] width 20 height 10
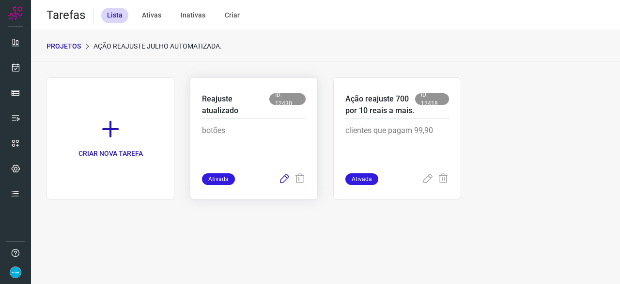
click at [283, 177] on icon at bounding box center [285, 179] width 12 height 12
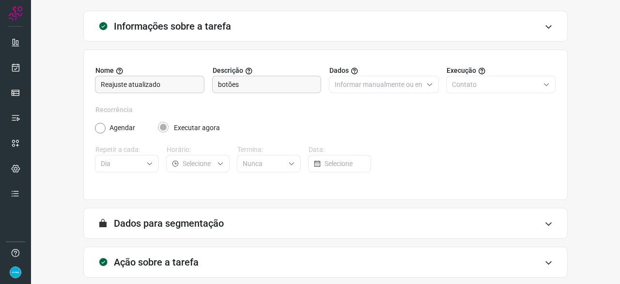
scroll to position [95, 0]
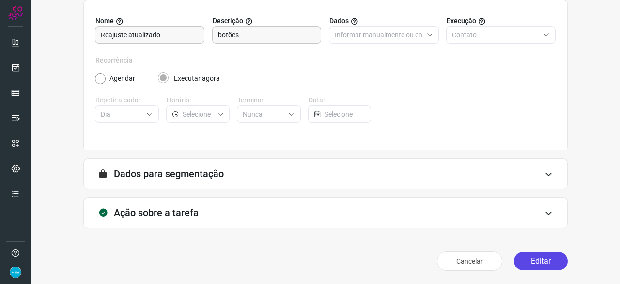
click at [526, 257] on button "Editar" at bounding box center [541, 261] width 54 height 18
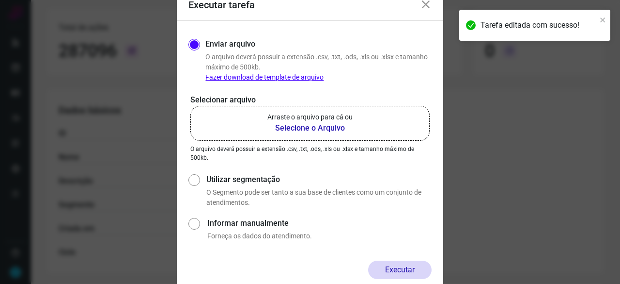
click at [314, 130] on b "Selecione o Arquivo" at bounding box center [310, 128] width 85 height 12
click at [0, 0] on input "Arraste o arquivo para cá ou Selecione o Arquivo" at bounding box center [0, 0] width 0 height 0
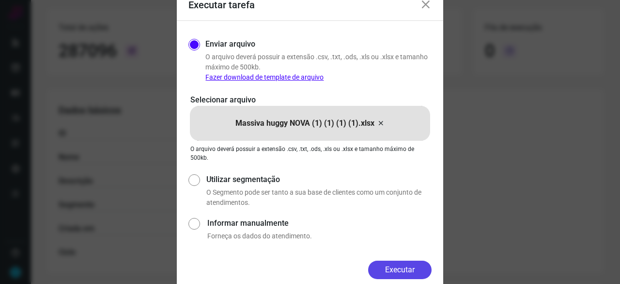
click at [388, 266] on button "Executar" at bounding box center [399, 269] width 63 height 18
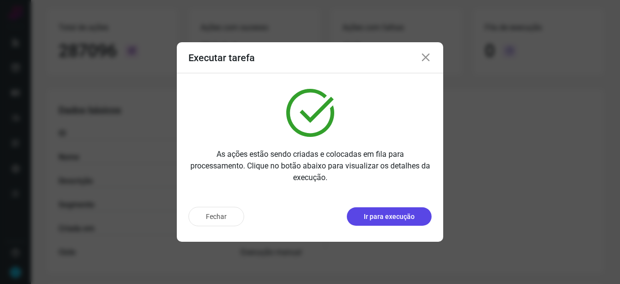
click at [395, 217] on p "Ir para execução" at bounding box center [389, 216] width 51 height 10
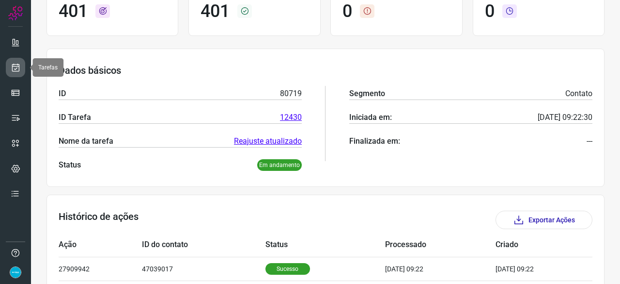
click at [24, 68] on link at bounding box center [15, 67] width 19 height 19
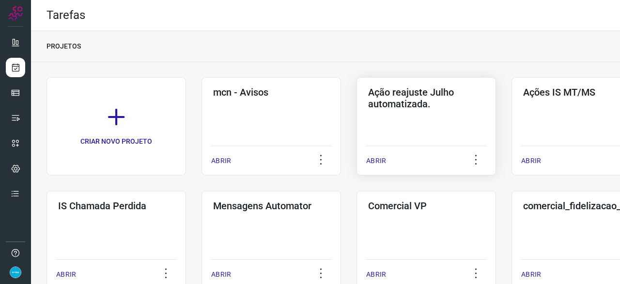
click at [372, 158] on p "ABRIR" at bounding box center [376, 161] width 20 height 10
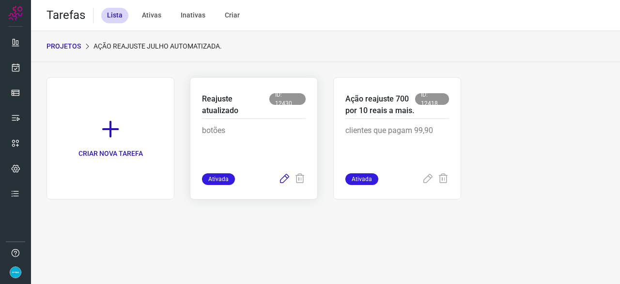
click at [283, 178] on icon at bounding box center [285, 179] width 12 height 12
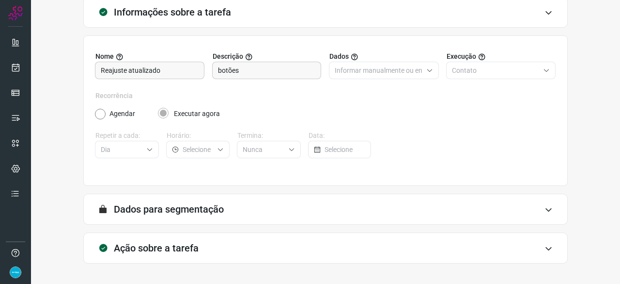
scroll to position [95, 0]
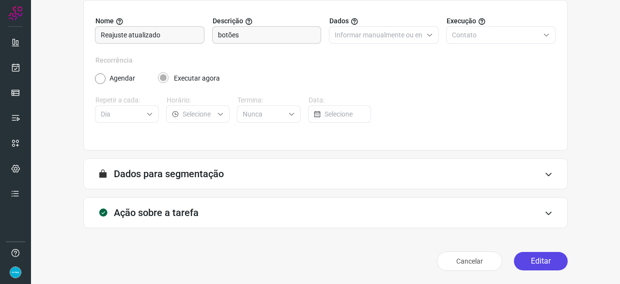
click at [531, 259] on button "Editar" at bounding box center [541, 261] width 54 height 18
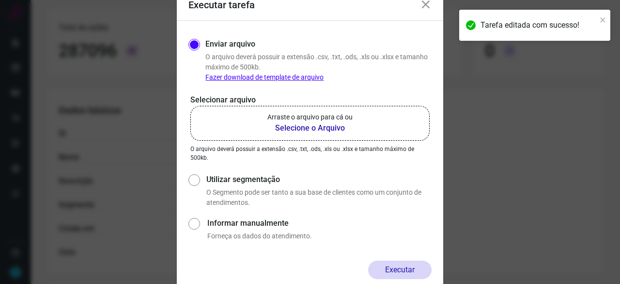
click at [310, 127] on b "Selecione o Arquivo" at bounding box center [310, 128] width 85 height 12
click at [0, 0] on input "Arraste o arquivo para cá ou Selecione o Arquivo" at bounding box center [0, 0] width 0 height 0
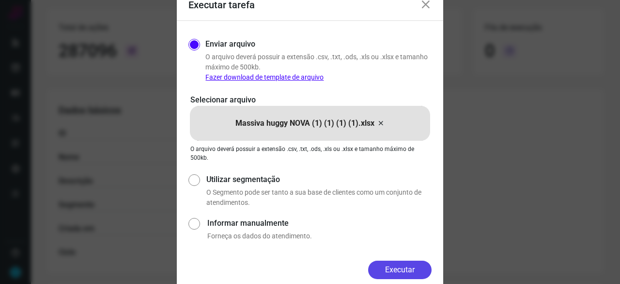
click at [407, 267] on button "Executar" at bounding box center [399, 269] width 63 height 18
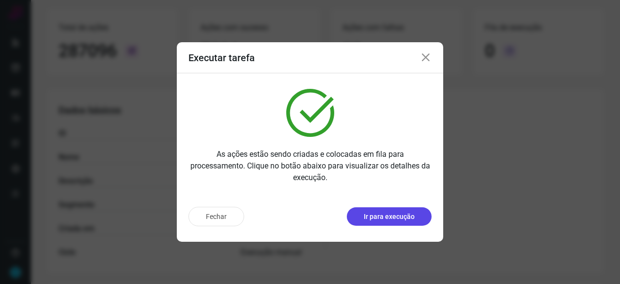
click at [399, 220] on p "Ir para execução" at bounding box center [389, 216] width 51 height 10
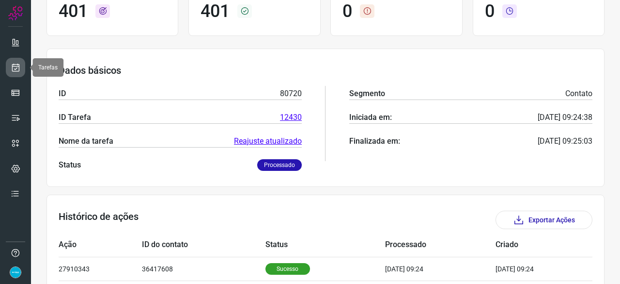
click at [13, 66] on icon at bounding box center [16, 68] width 10 height 10
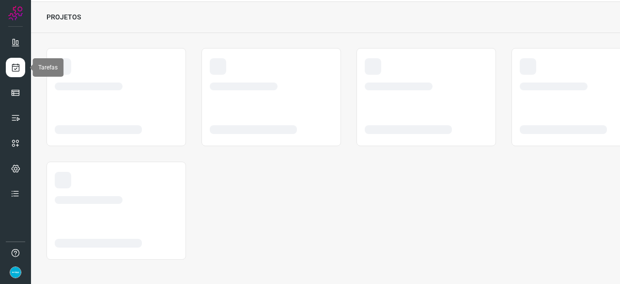
scroll to position [29, 0]
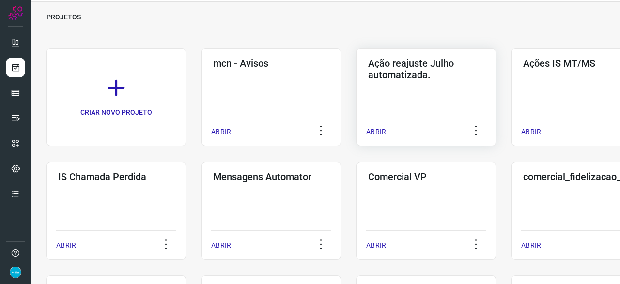
click at [379, 129] on p "ABRIR" at bounding box center [376, 131] width 20 height 10
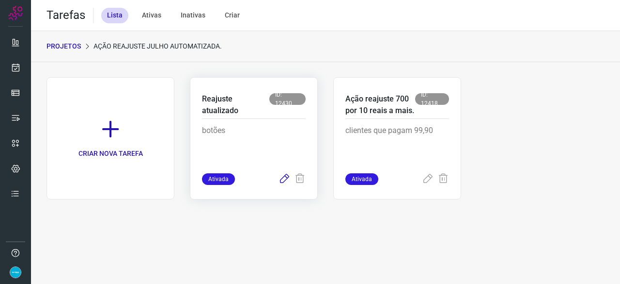
click at [287, 175] on icon at bounding box center [285, 179] width 12 height 12
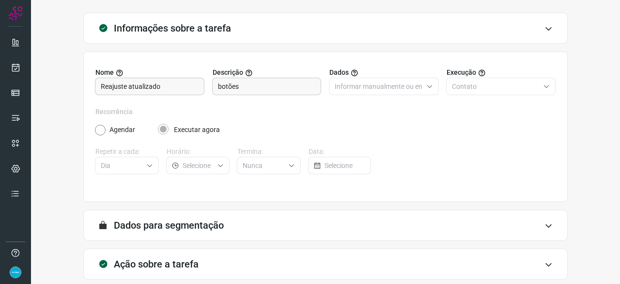
scroll to position [95, 0]
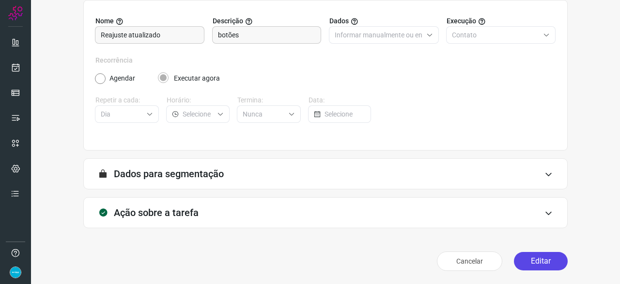
click at [532, 259] on button "Editar" at bounding box center [541, 261] width 54 height 18
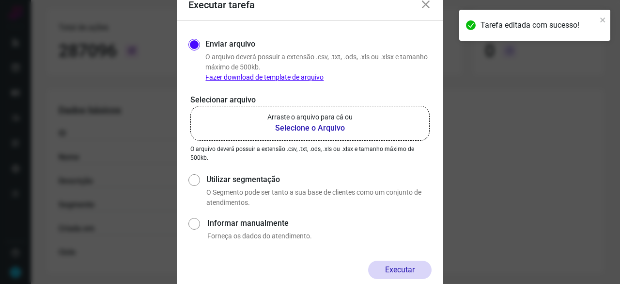
click at [283, 127] on b "Selecione o Arquivo" at bounding box center [310, 128] width 85 height 12
click at [0, 0] on input "Arraste o arquivo para cá ou Selecione o Arquivo" at bounding box center [0, 0] width 0 height 0
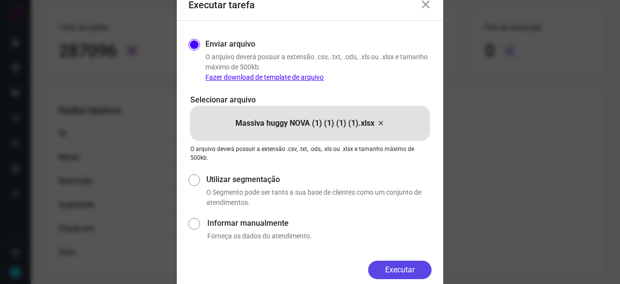
click at [400, 266] on button "Executar" at bounding box center [399, 269] width 63 height 18
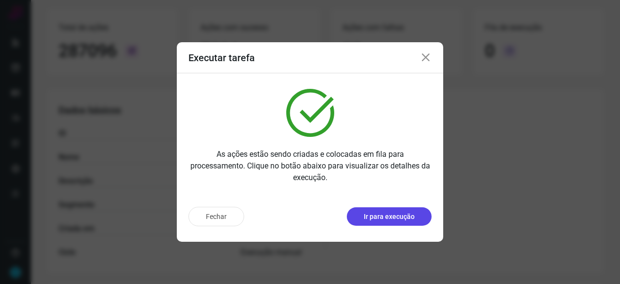
click at [406, 223] on button "Ir para execução" at bounding box center [389, 216] width 85 height 18
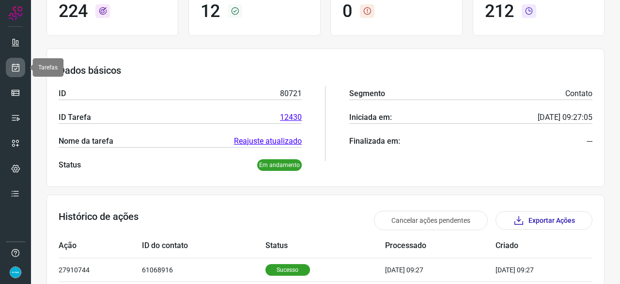
click at [23, 69] on link at bounding box center [15, 67] width 19 height 19
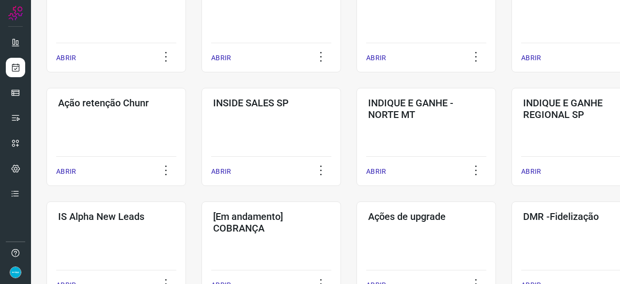
scroll to position [271, 0]
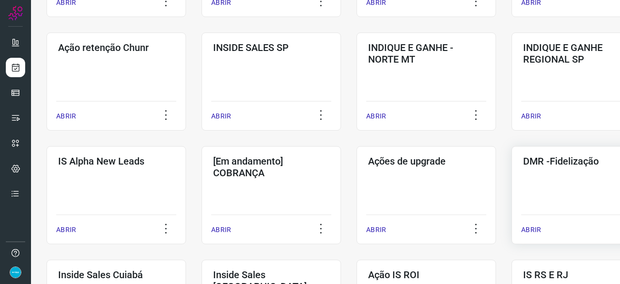
click at [534, 229] on p "ABRIR" at bounding box center [531, 229] width 20 height 10
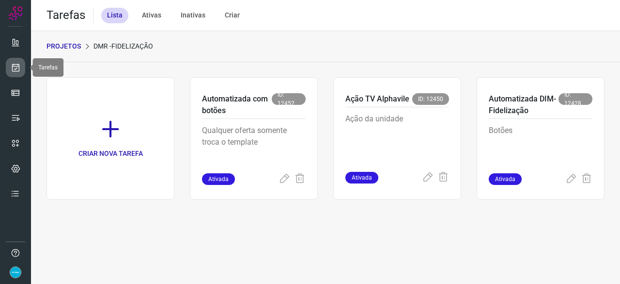
click at [17, 68] on icon at bounding box center [16, 68] width 10 height 10
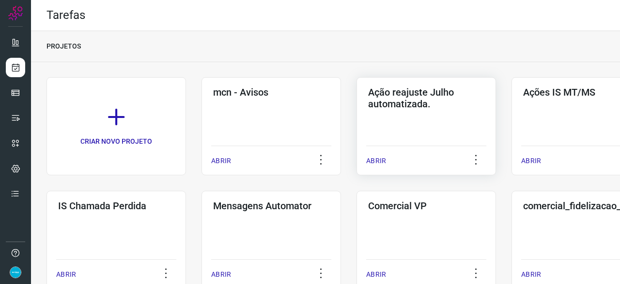
click at [375, 160] on p "ABRIR" at bounding box center [376, 161] width 20 height 10
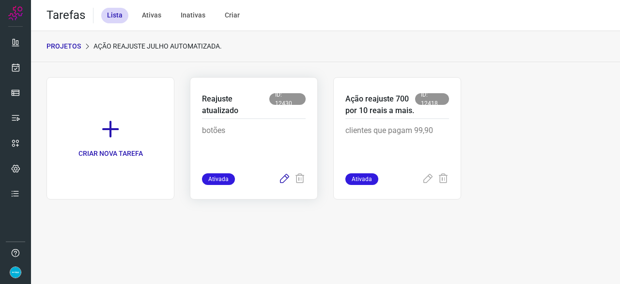
click at [287, 175] on icon at bounding box center [285, 179] width 12 height 12
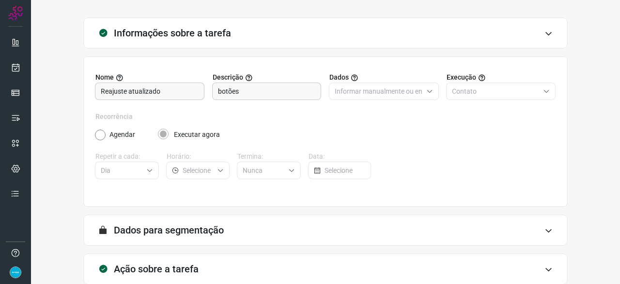
scroll to position [95, 0]
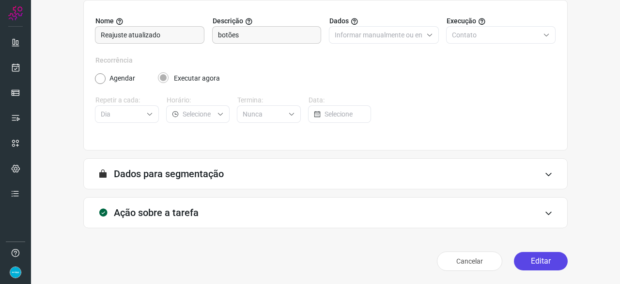
click at [523, 261] on button "Editar" at bounding box center [541, 261] width 54 height 18
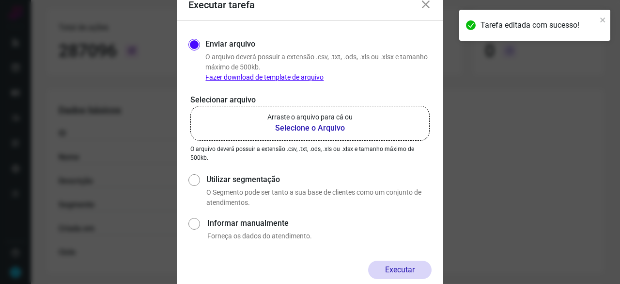
click at [296, 126] on b "Selecione o Arquivo" at bounding box center [310, 128] width 85 height 12
click at [0, 0] on input "Arraste o arquivo para cá ou Selecione o Arquivo" at bounding box center [0, 0] width 0 height 0
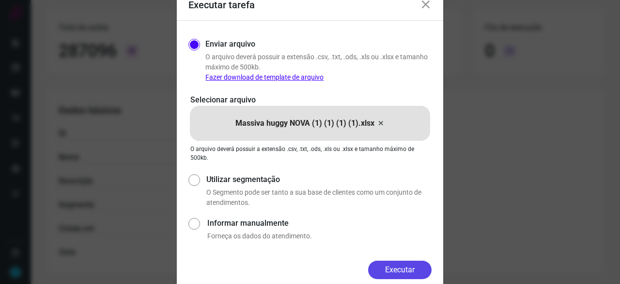
click at [408, 271] on button "Executar" at bounding box center [399, 269] width 63 height 18
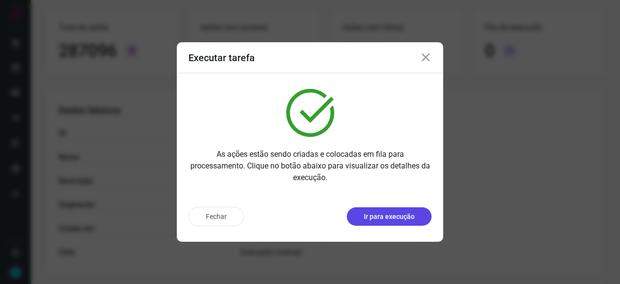
click at [388, 221] on button "Ir para execução" at bounding box center [389, 216] width 85 height 18
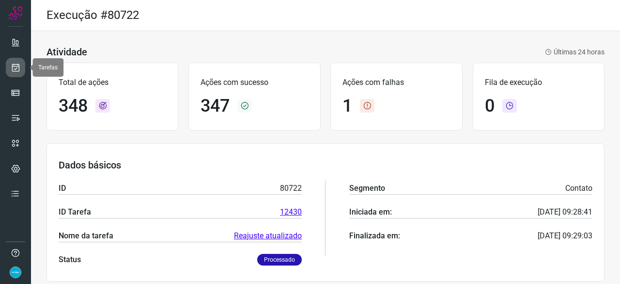
click at [15, 68] on icon at bounding box center [16, 68] width 10 height 10
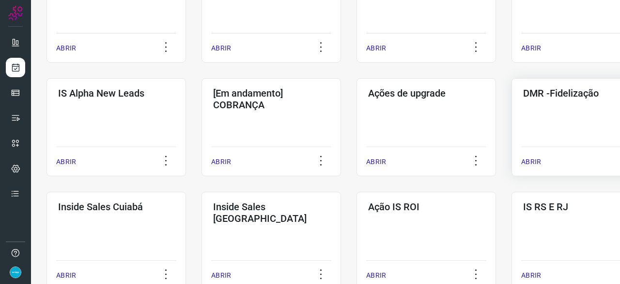
click at [530, 162] on p "ABRIR" at bounding box center [531, 162] width 20 height 10
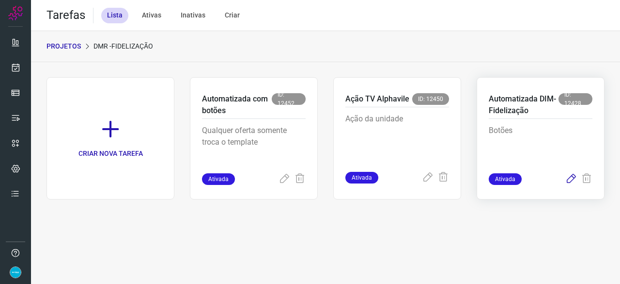
click at [571, 176] on icon at bounding box center [572, 179] width 12 height 12
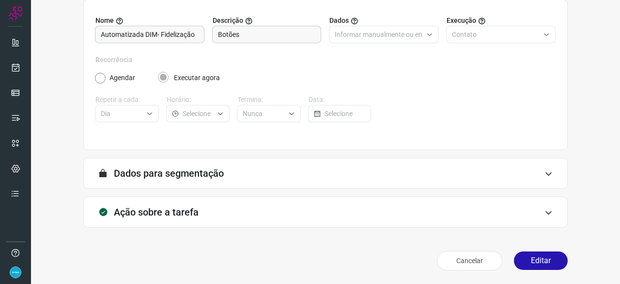
scroll to position [95, 0]
click at [527, 260] on button "Editar" at bounding box center [541, 261] width 54 height 18
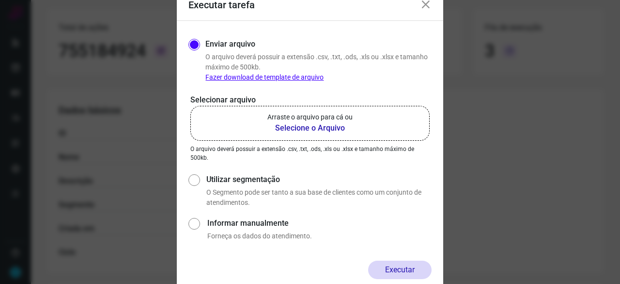
click at [301, 129] on b "Selecione o Arquivo" at bounding box center [310, 128] width 85 height 12
click at [0, 0] on input "Arraste o arquivo para cá ou Selecione o Arquivo" at bounding box center [0, 0] width 0 height 0
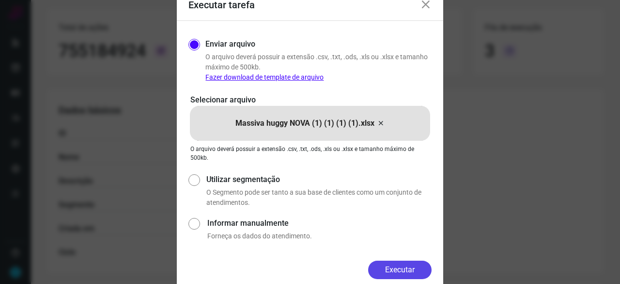
click at [419, 266] on button "Executar" at bounding box center [399, 269] width 63 height 18
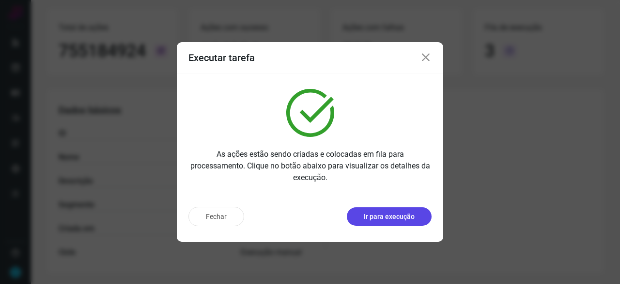
click at [391, 224] on button "Ir para execução" at bounding box center [389, 216] width 85 height 18
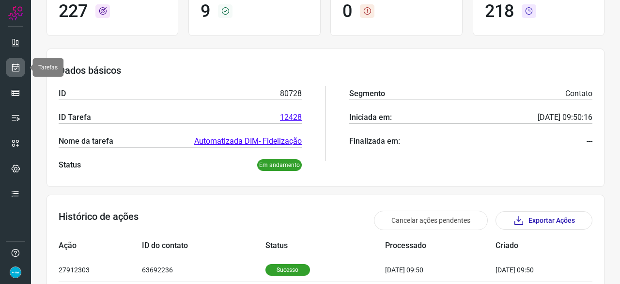
click at [19, 65] on icon at bounding box center [16, 68] width 10 height 10
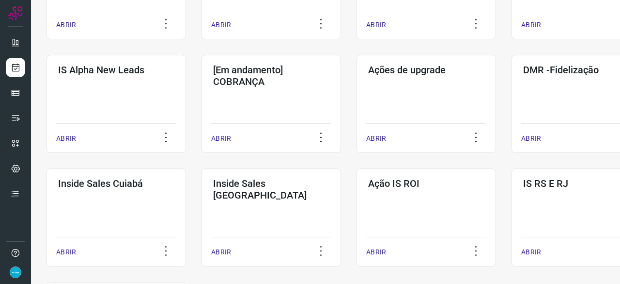
scroll to position [368, 0]
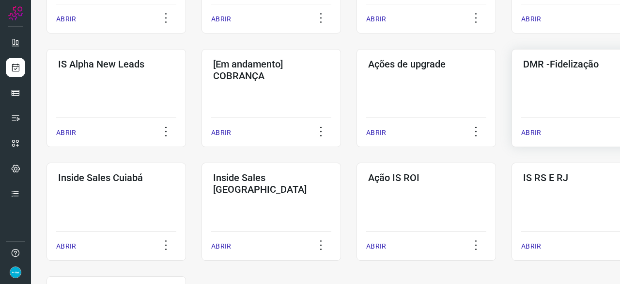
click at [528, 131] on p "ABRIR" at bounding box center [531, 132] width 20 height 10
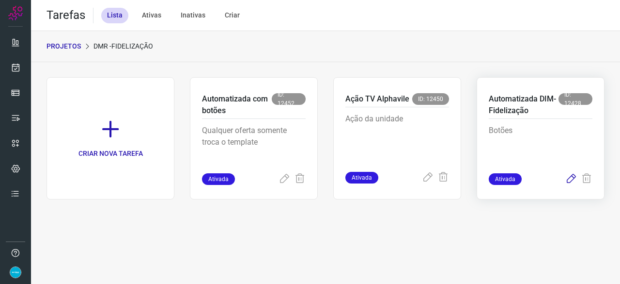
click at [569, 180] on icon at bounding box center [572, 179] width 12 height 12
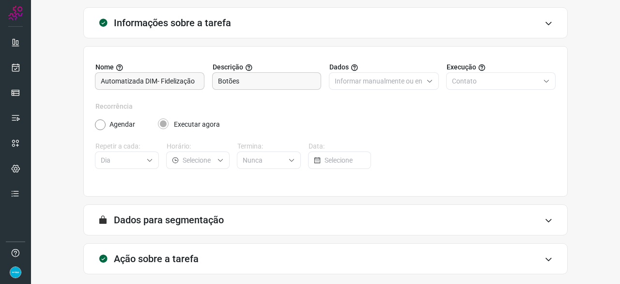
scroll to position [95, 0]
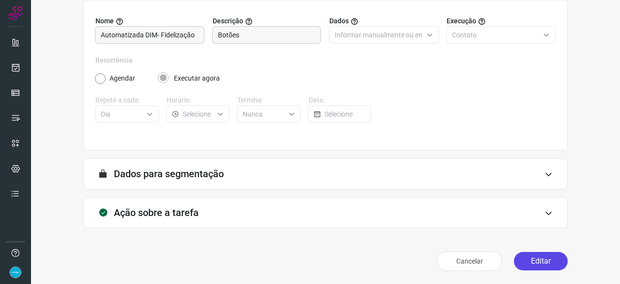
click at [546, 254] on button "Editar" at bounding box center [541, 261] width 54 height 18
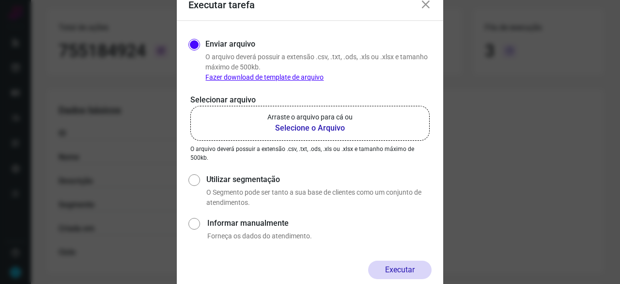
click at [299, 131] on b "Selecione o Arquivo" at bounding box center [310, 128] width 85 height 12
click at [0, 0] on input "Arraste o arquivo para cá ou Selecione o Arquivo" at bounding box center [0, 0] width 0 height 0
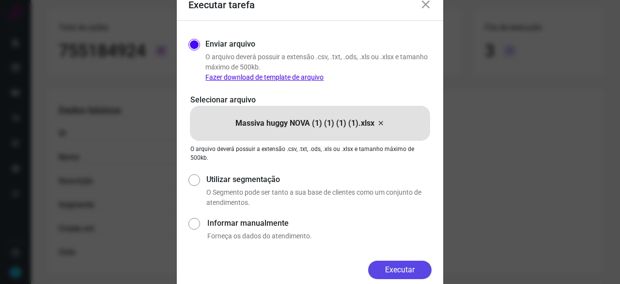
click at [391, 268] on button "Executar" at bounding box center [399, 269] width 63 height 18
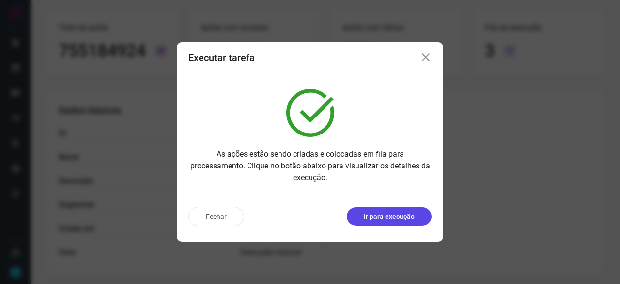
click at [385, 218] on p "Ir para execução" at bounding box center [389, 216] width 51 height 10
